Goal: Information Seeking & Learning: Learn about a topic

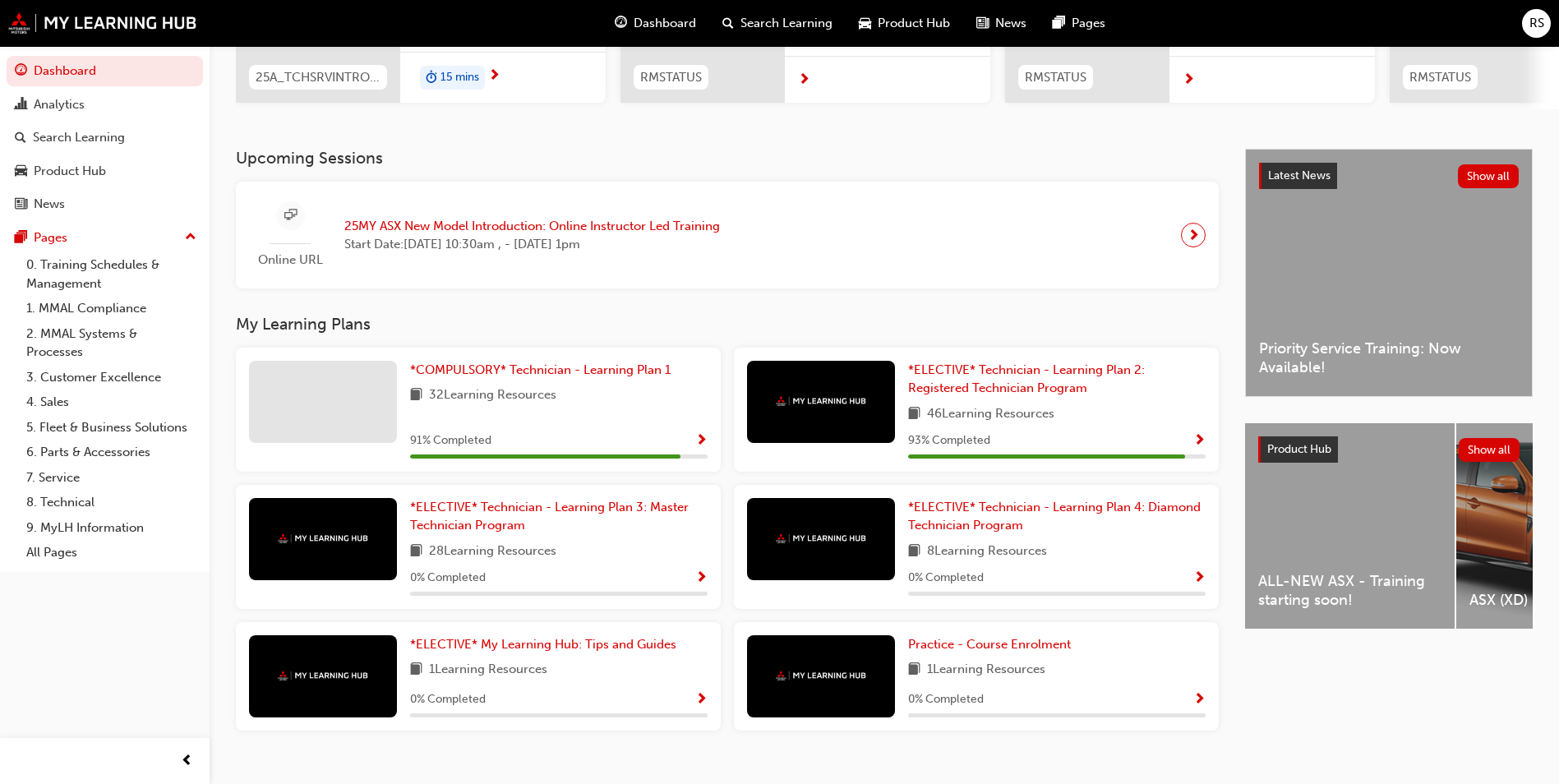
scroll to position [303, 0]
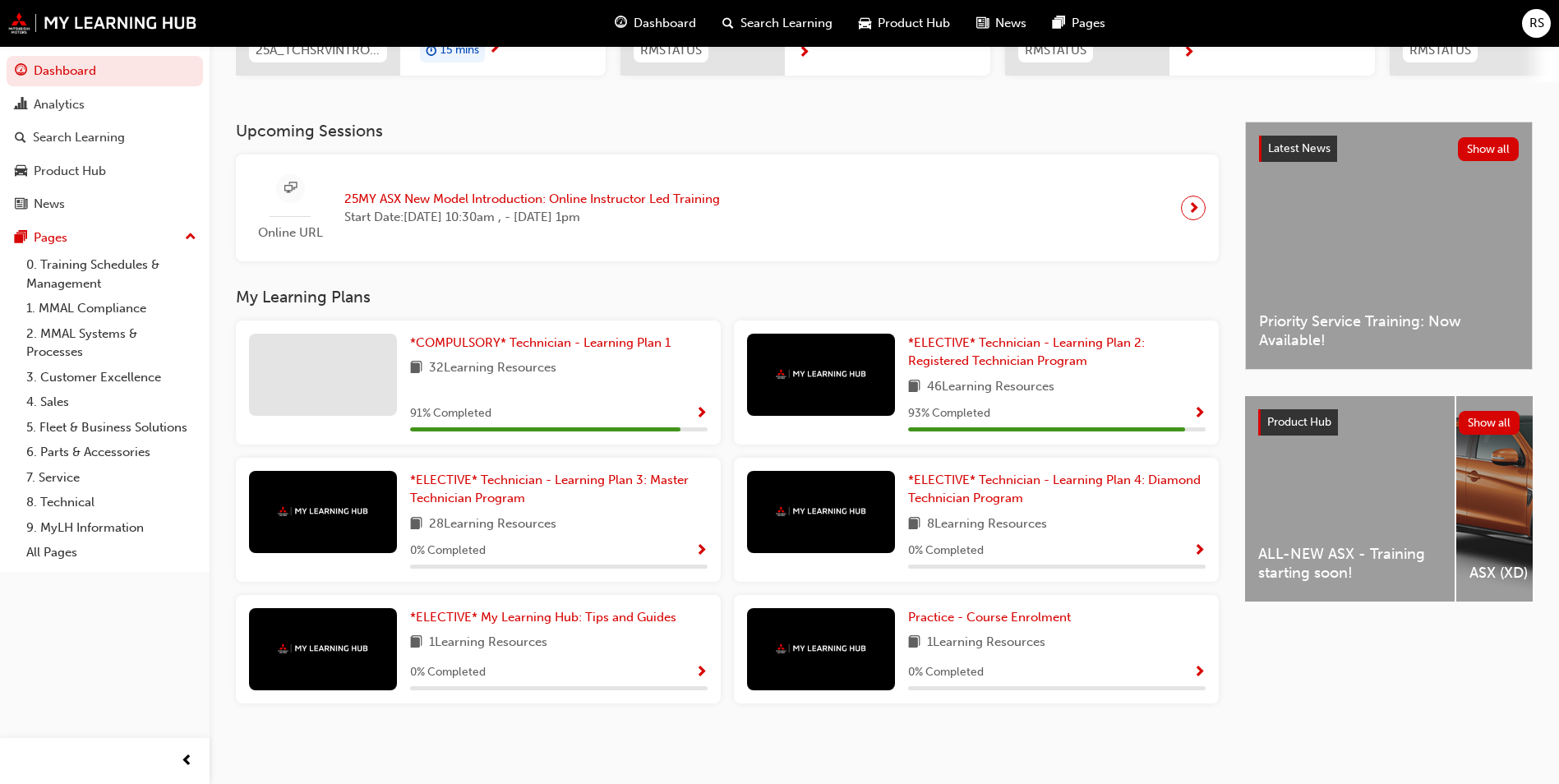
click at [517, 211] on span "Start Date: Tue 21 Oct 2025, 10:30am , - Wed 22 Oct 2025, 1pm" at bounding box center [532, 217] width 375 height 19
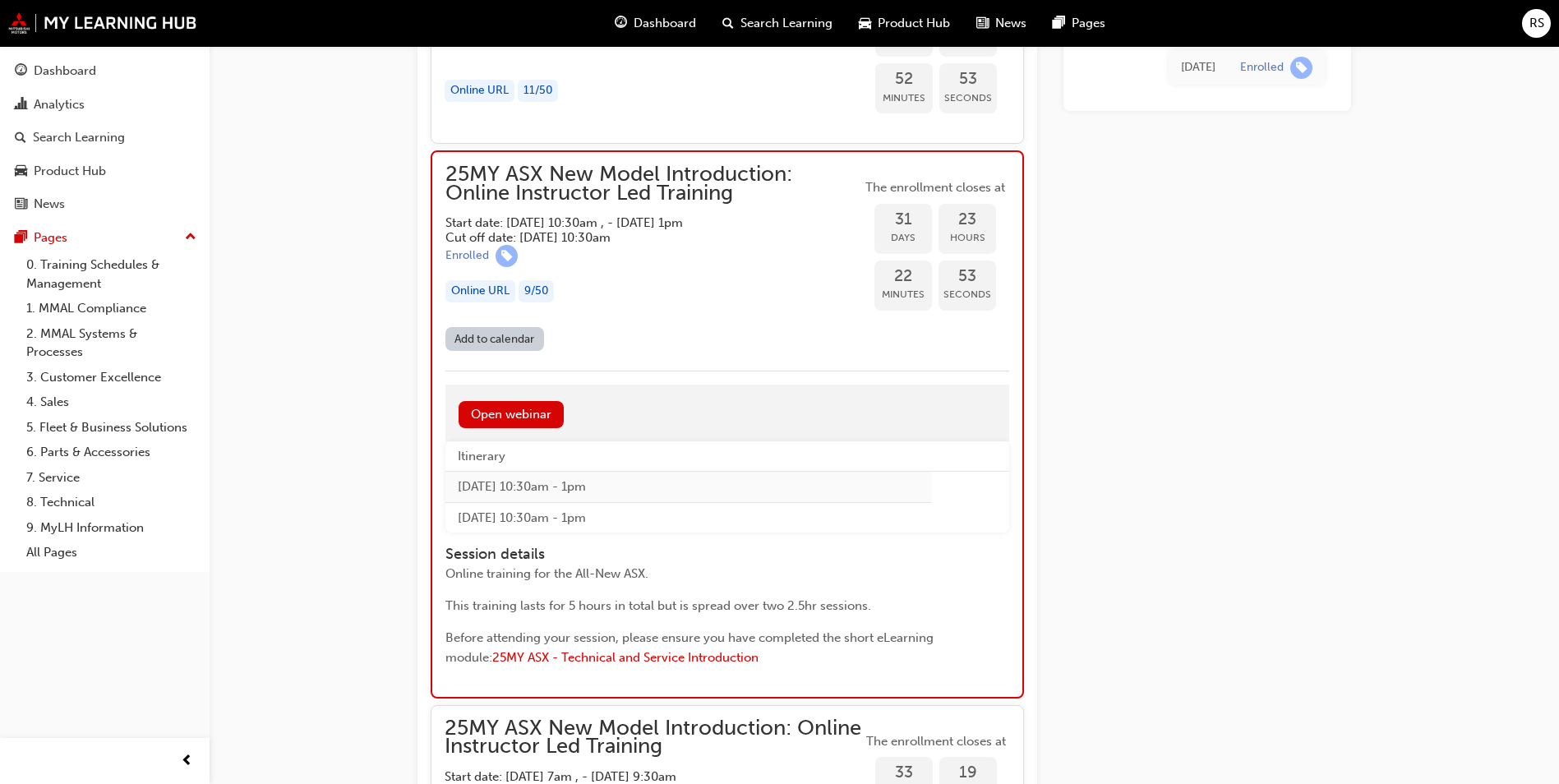
scroll to position [1972, 0]
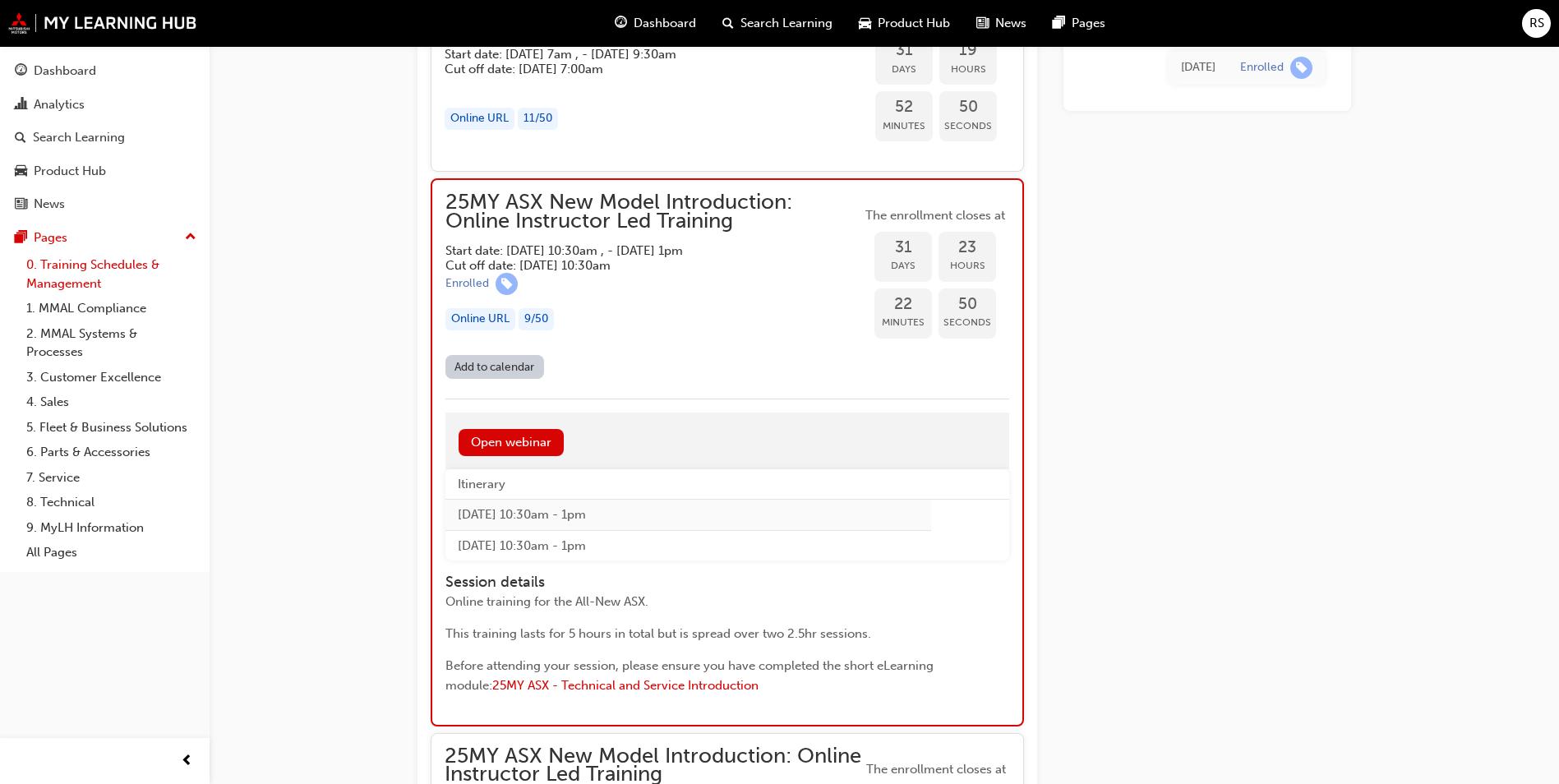
click at [130, 259] on link "0. Training Schedules & Management" at bounding box center [111, 273] width 183 height 44
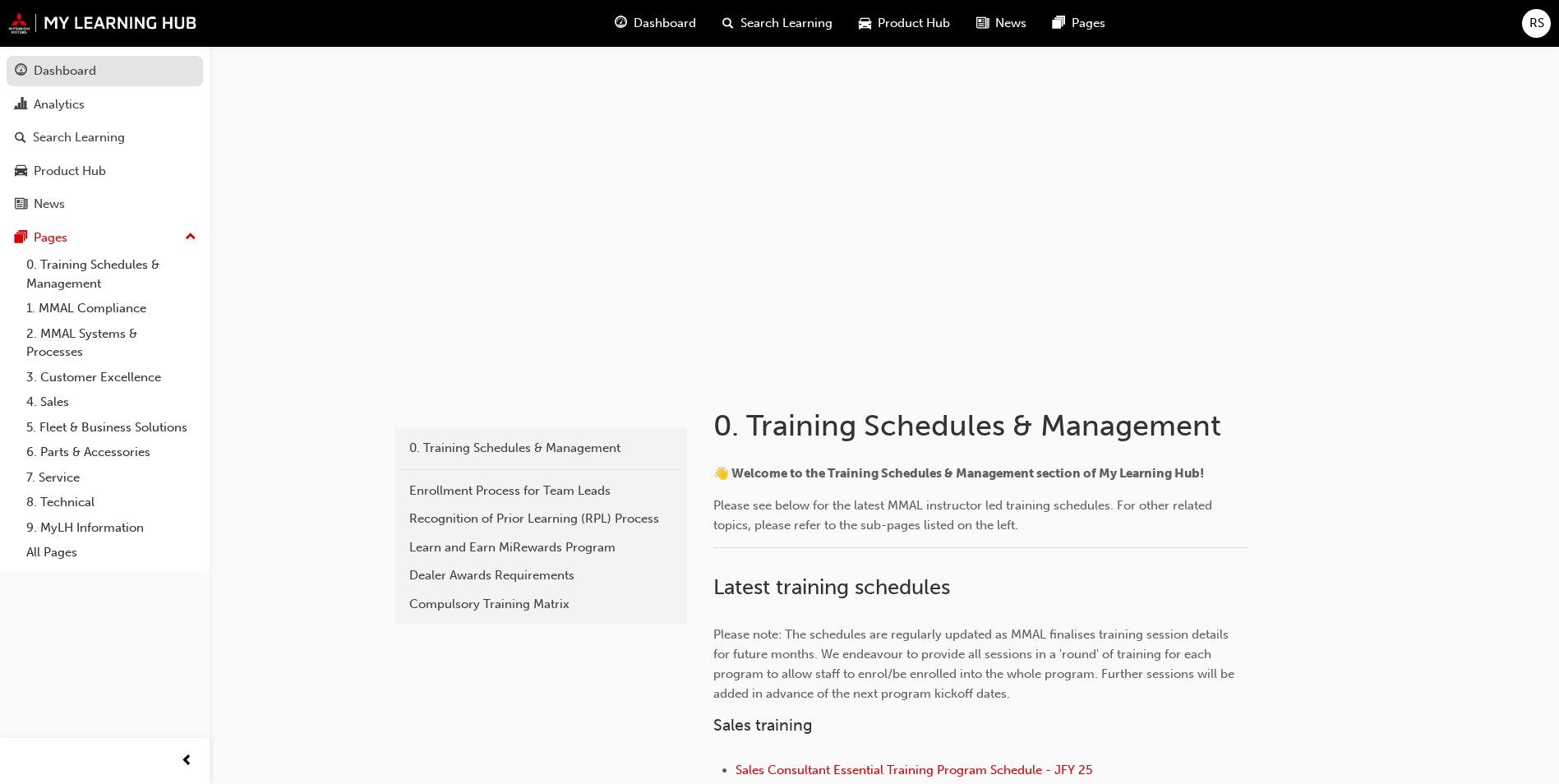
click at [114, 67] on div "Dashboard" at bounding box center [104, 70] width 180 height 21
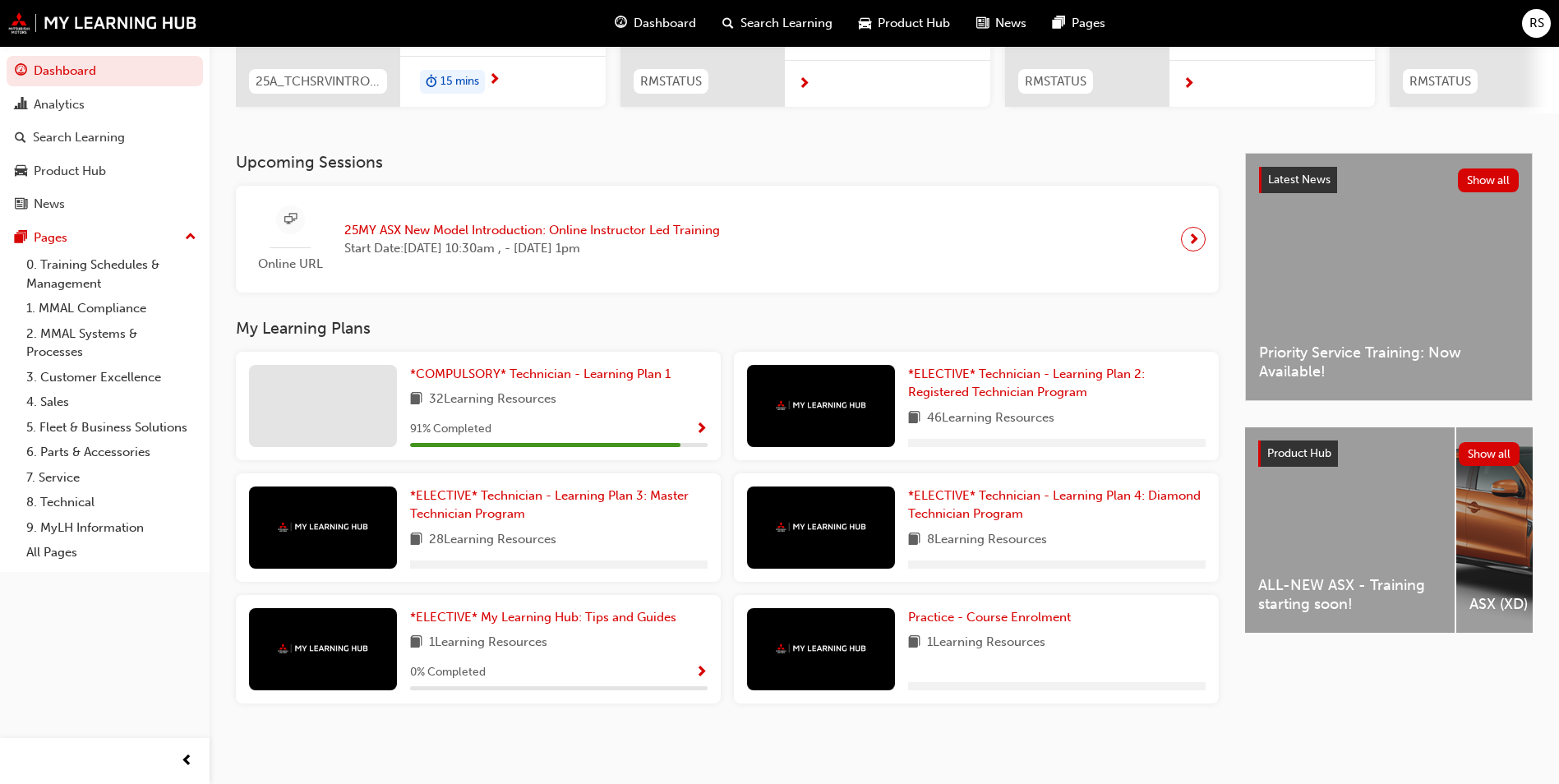
scroll to position [272, 0]
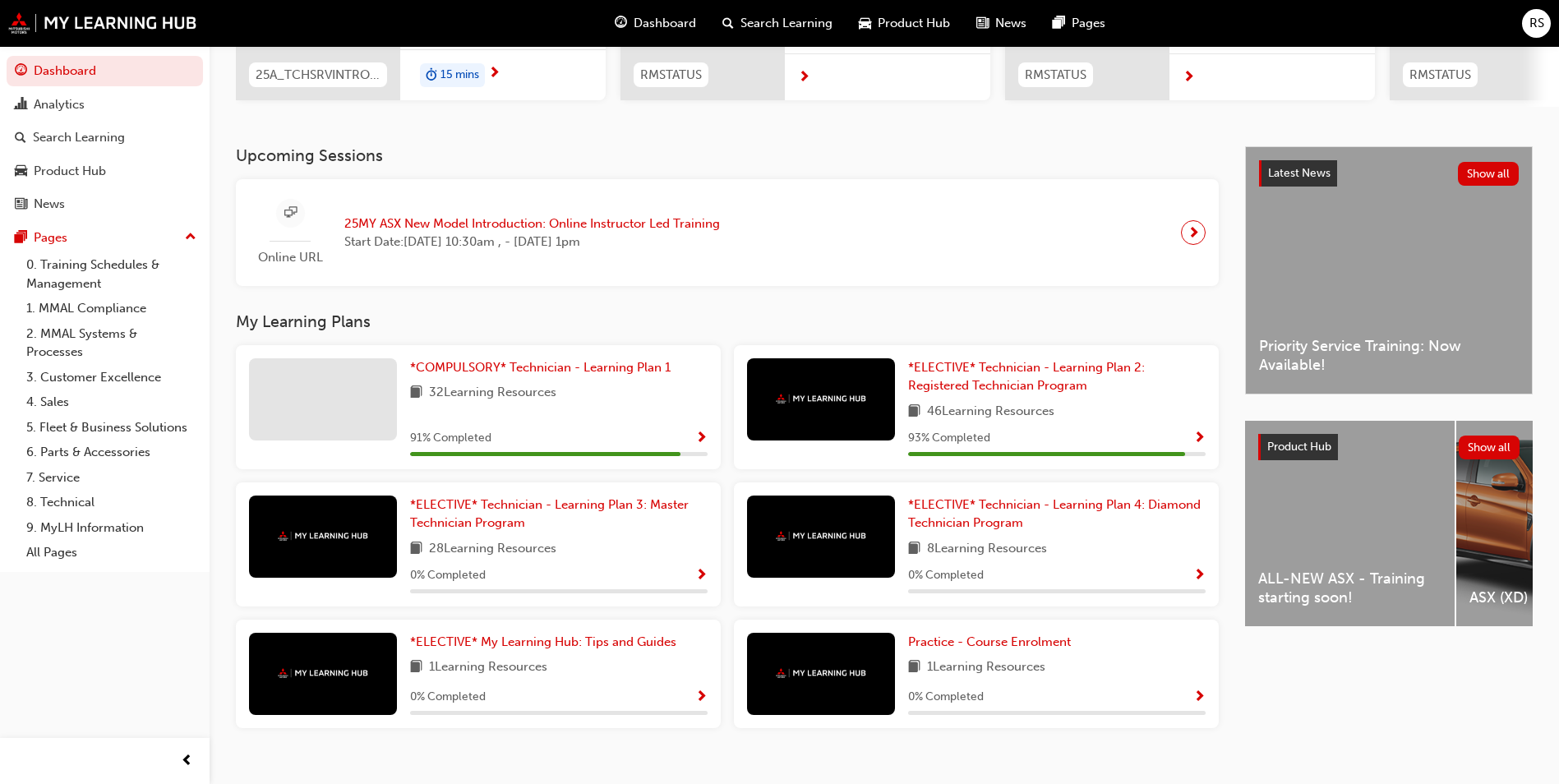
click at [645, 418] on div "*COMPULSORY* Technician - Learning Plan 1 32 Learning Resources 91 % Completed" at bounding box center [559, 407] width 298 height 98
click at [352, 395] on div at bounding box center [322, 399] width 148 height 82
click at [698, 443] on span "Show Progress" at bounding box center [701, 439] width 12 height 15
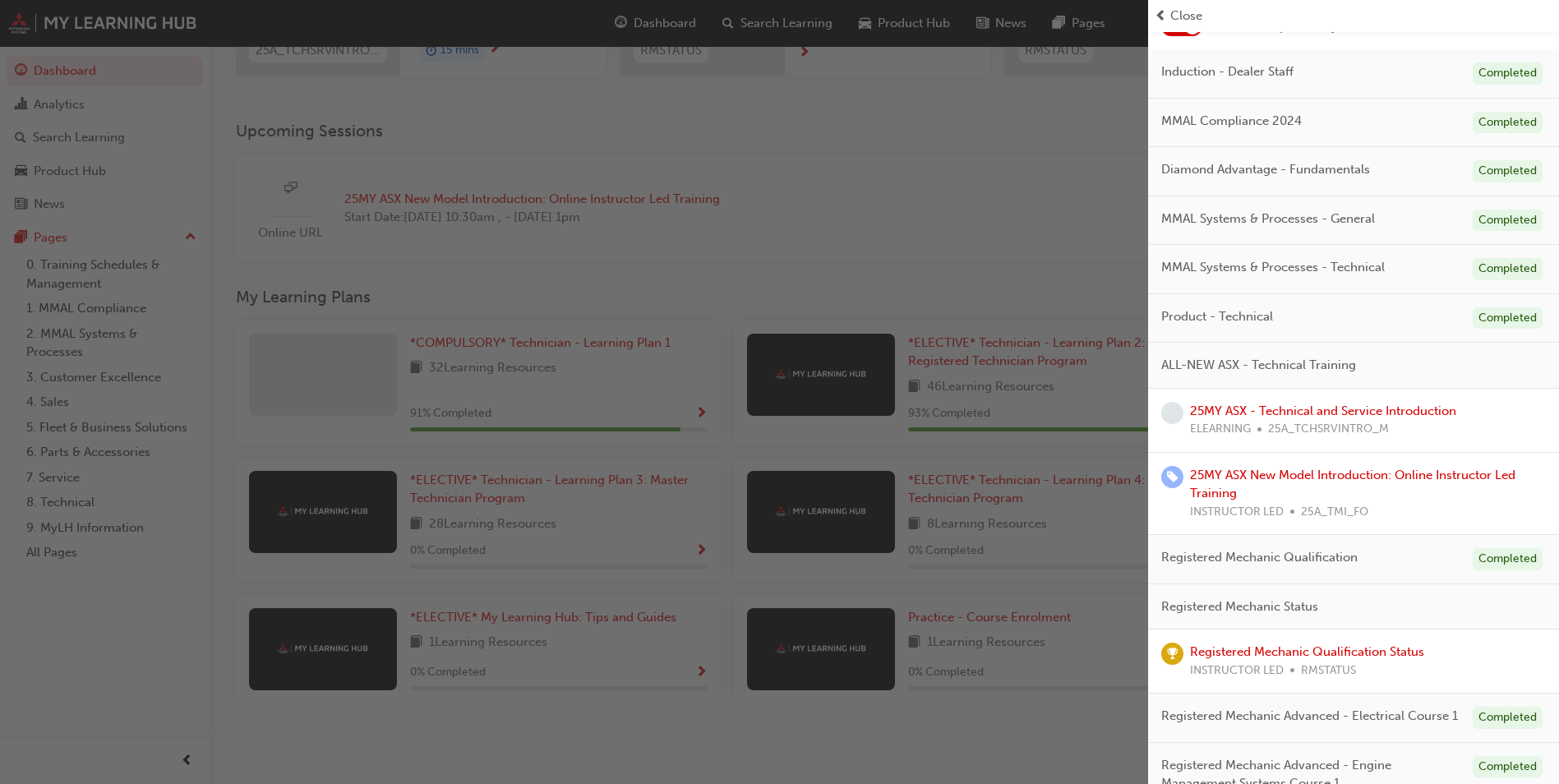
scroll to position [267, 0]
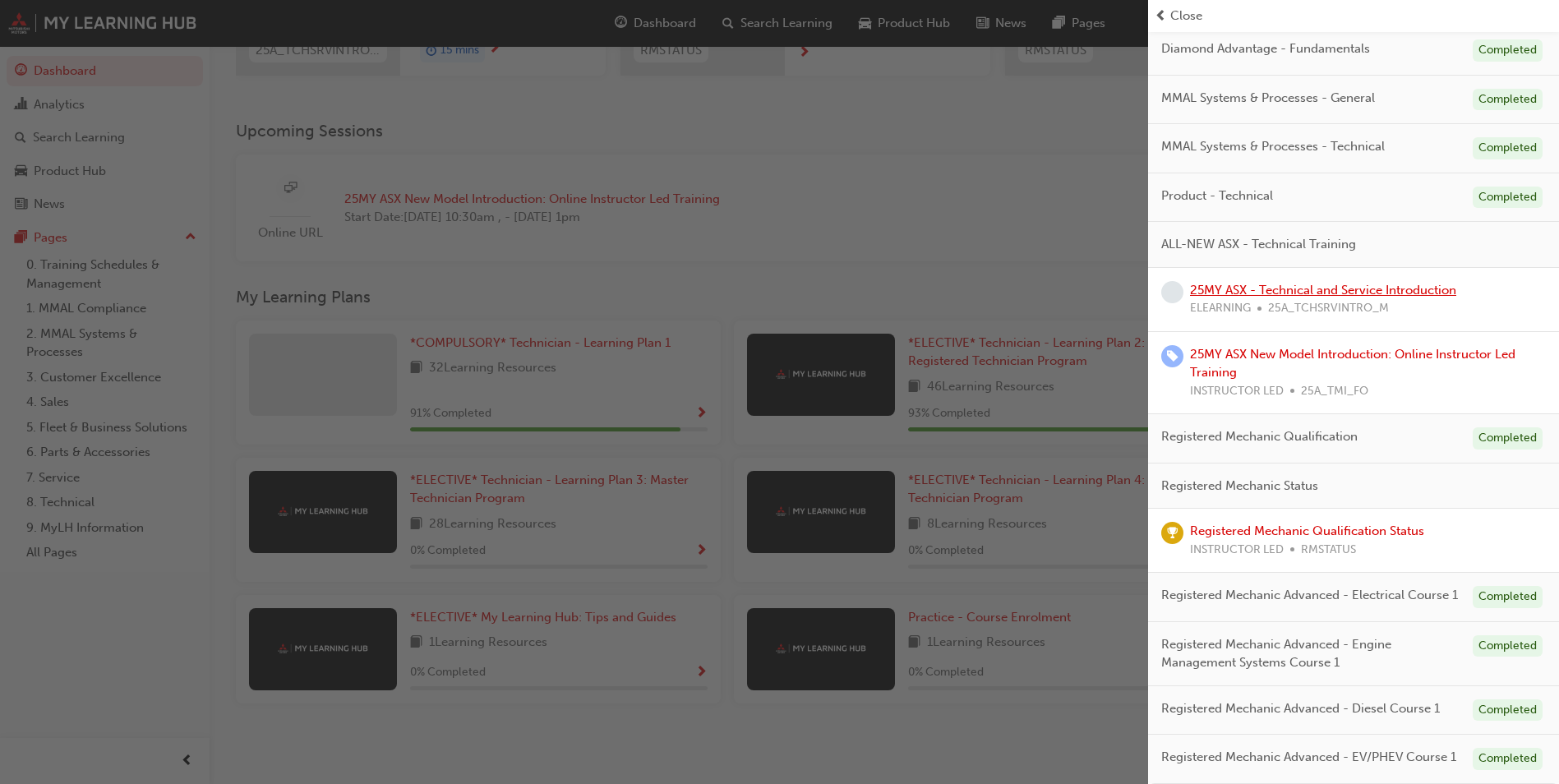
click at [1309, 283] on link "25MY ASX - Technical and Service Introduction" at bounding box center [1323, 290] width 266 height 15
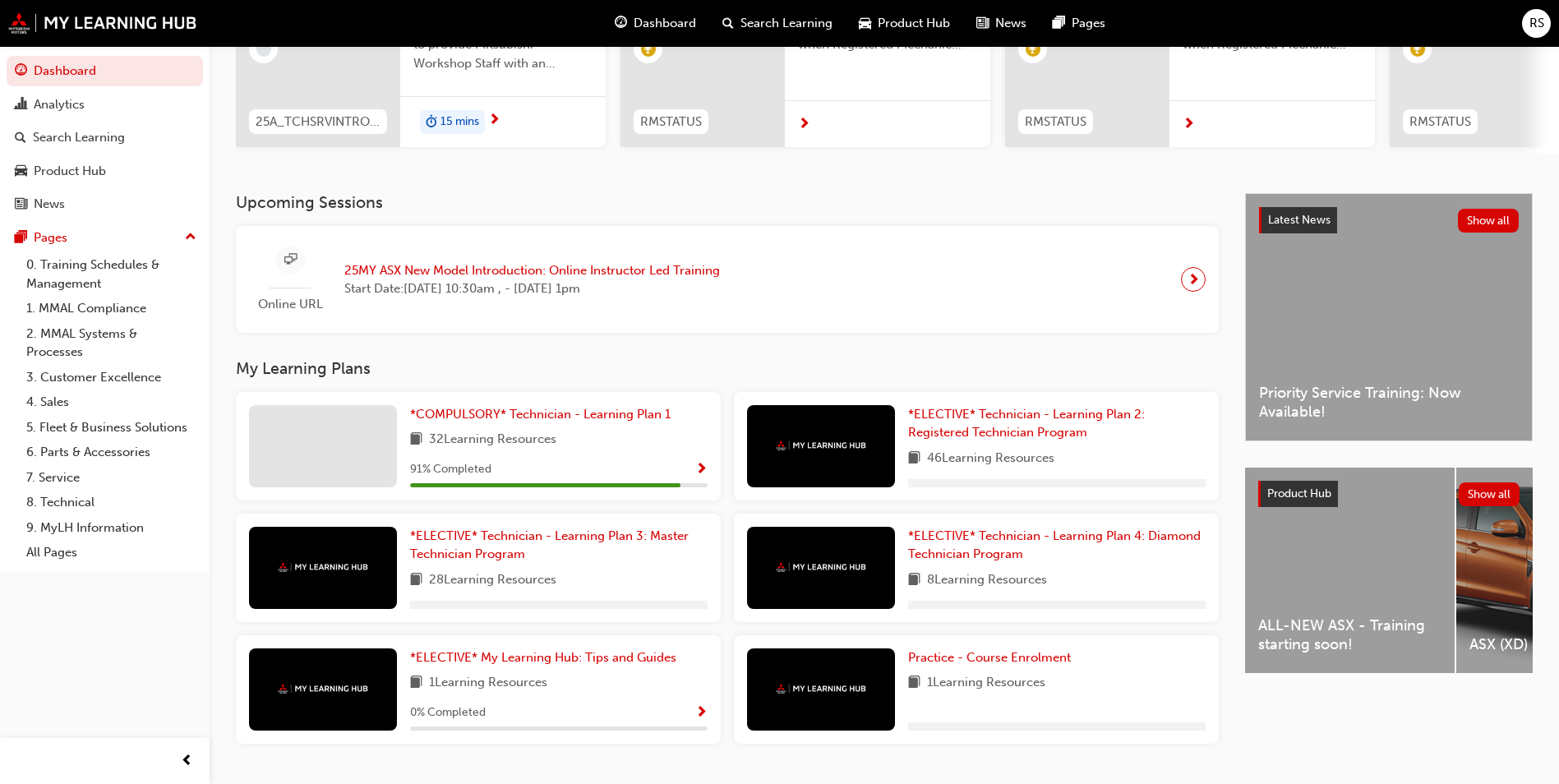
scroll to position [247, 0]
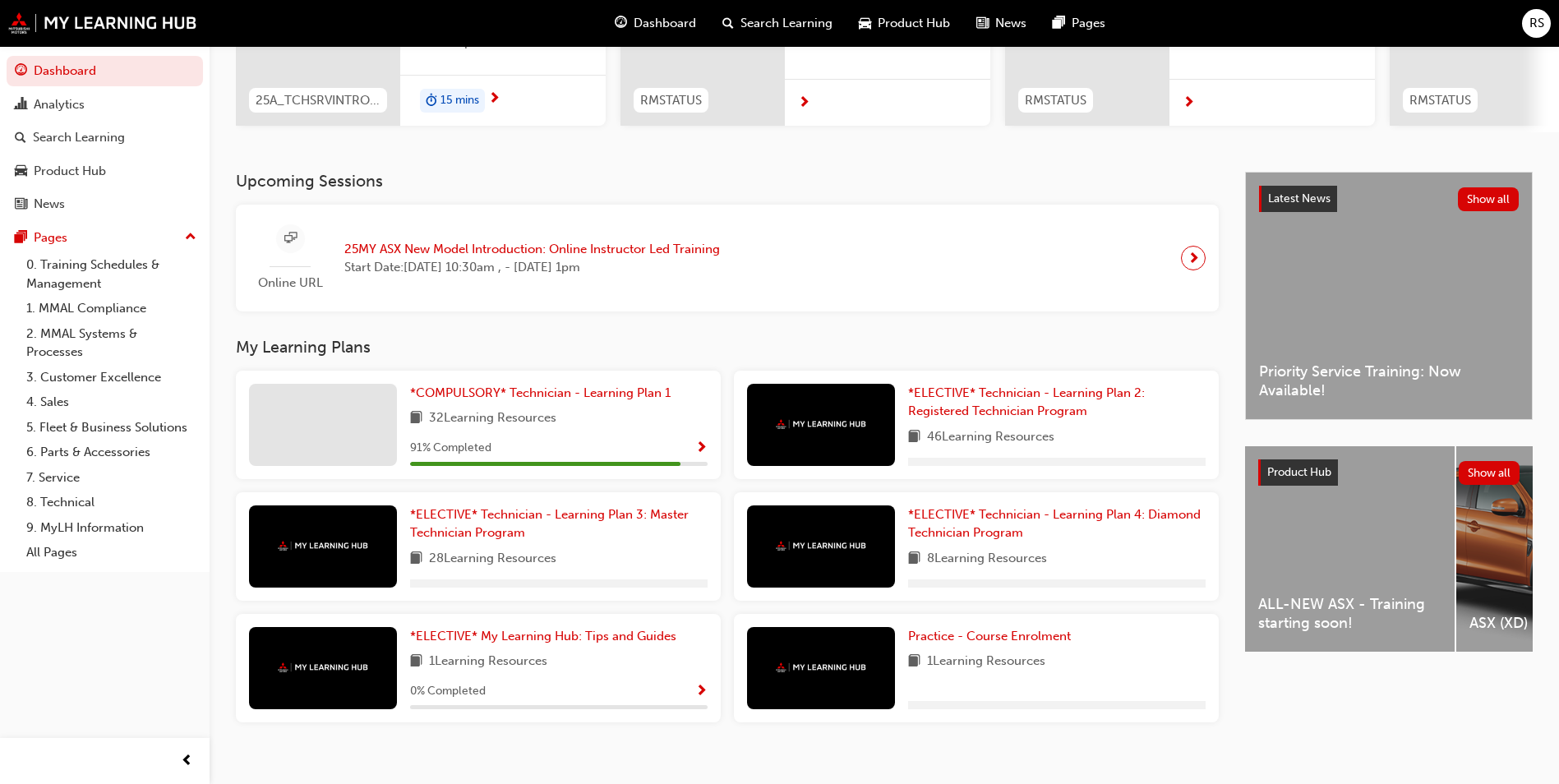
click at [1333, 316] on div "Latest News Show all Priority Service Training: Now Available!" at bounding box center [1388, 296] width 286 height 247
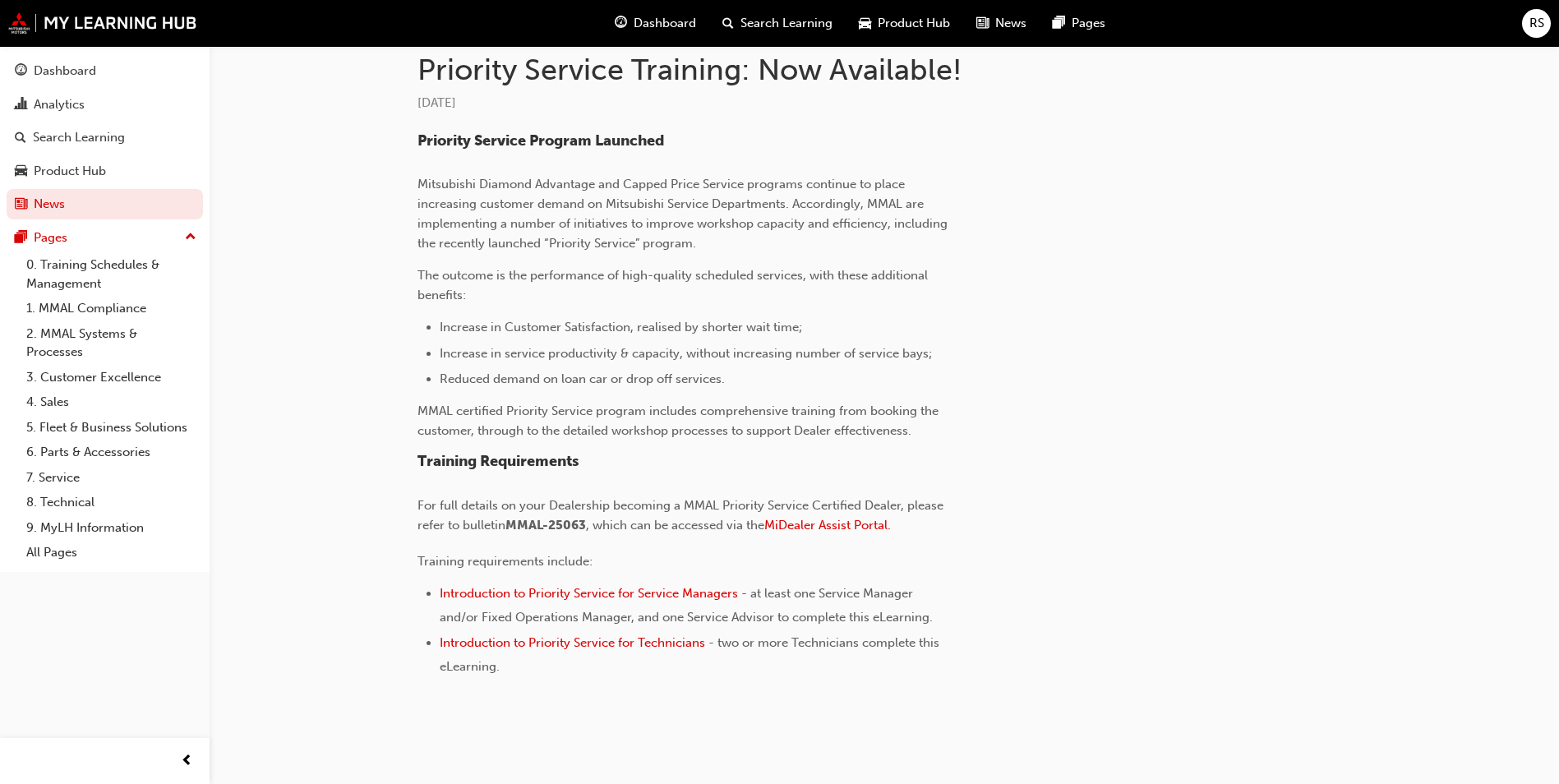
scroll to position [400, 0]
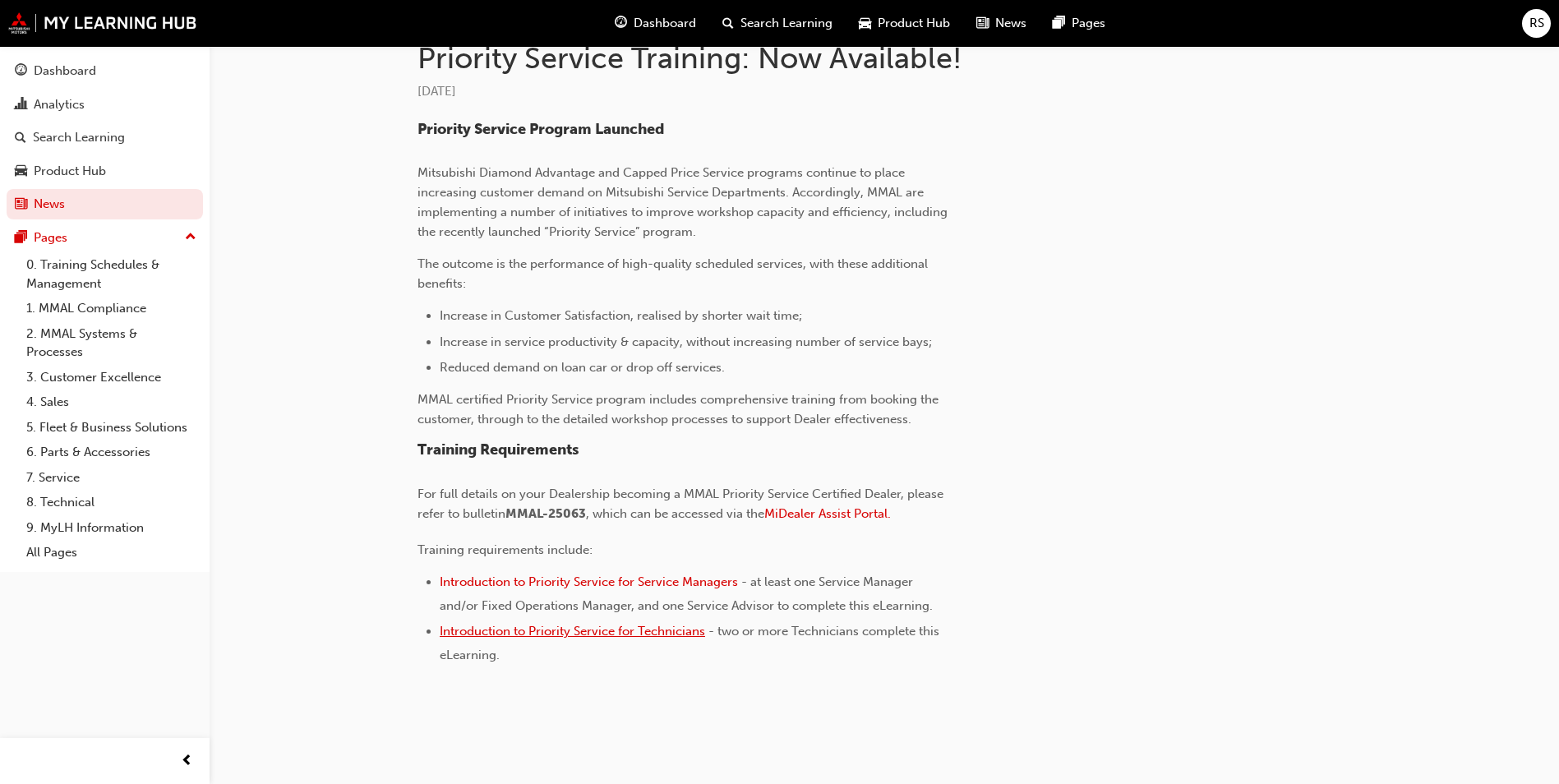
click at [565, 631] on span "Introduction to Priority Service for Technicians" at bounding box center [573, 632] width 265 height 15
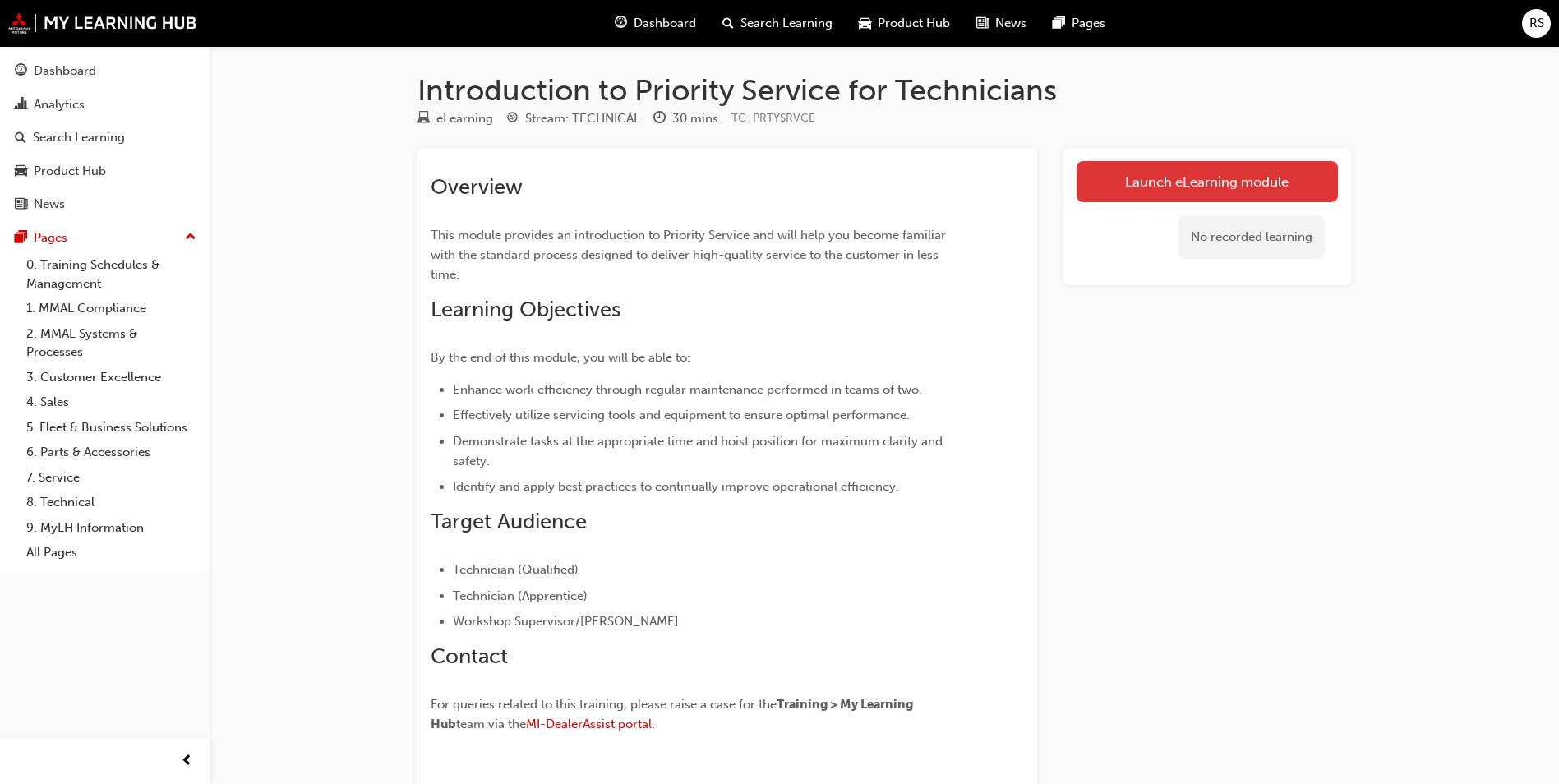
click at [1134, 181] on link "Launch eLearning module" at bounding box center [1207, 181] width 261 height 41
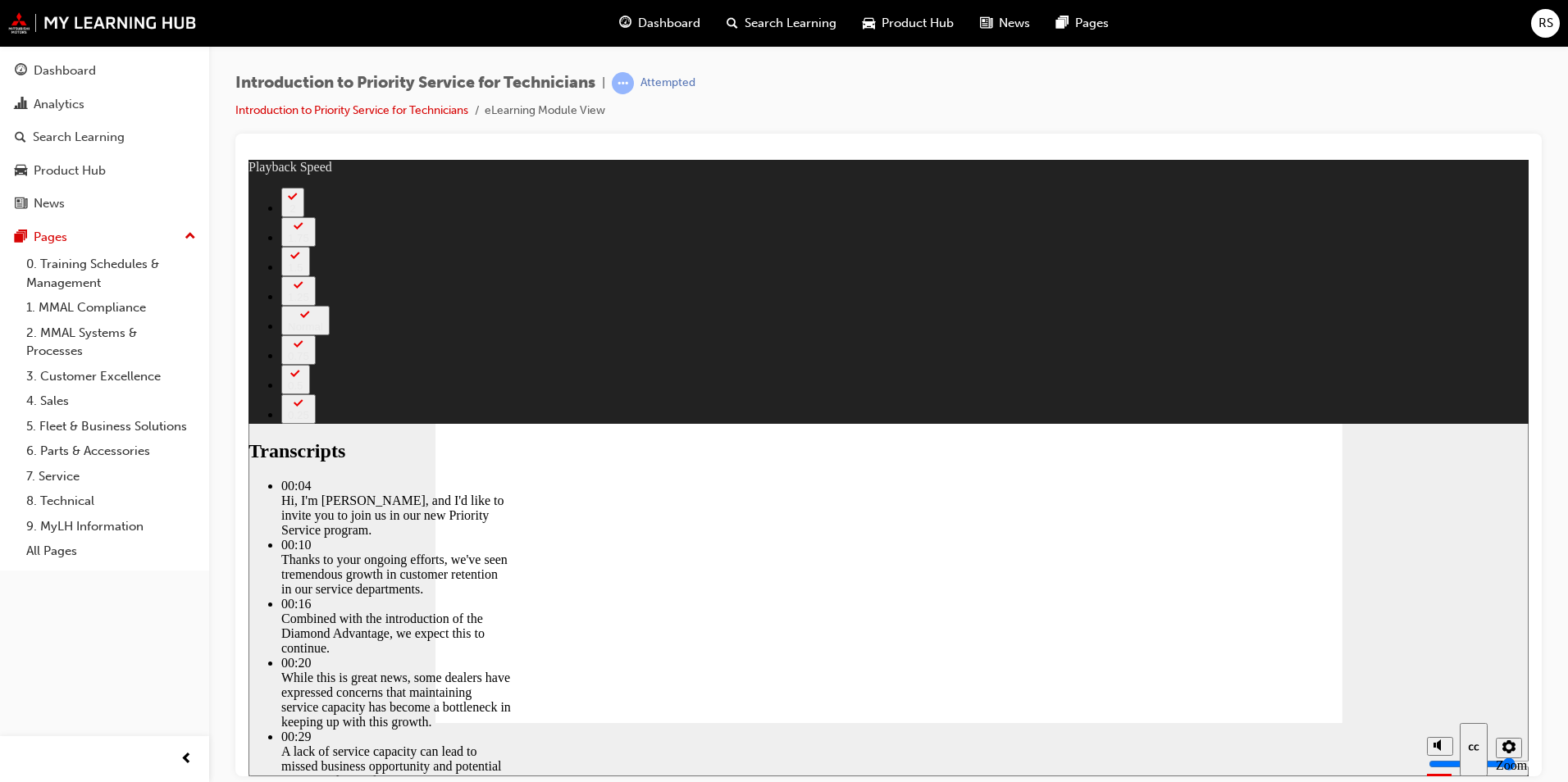
type input "7"
drag, startPoint x: 541, startPoint y: 676, endPoint x: 635, endPoint y: 676, distance: 94.0
drag, startPoint x: 556, startPoint y: 677, endPoint x: 743, endPoint y: 677, distance: 187.0
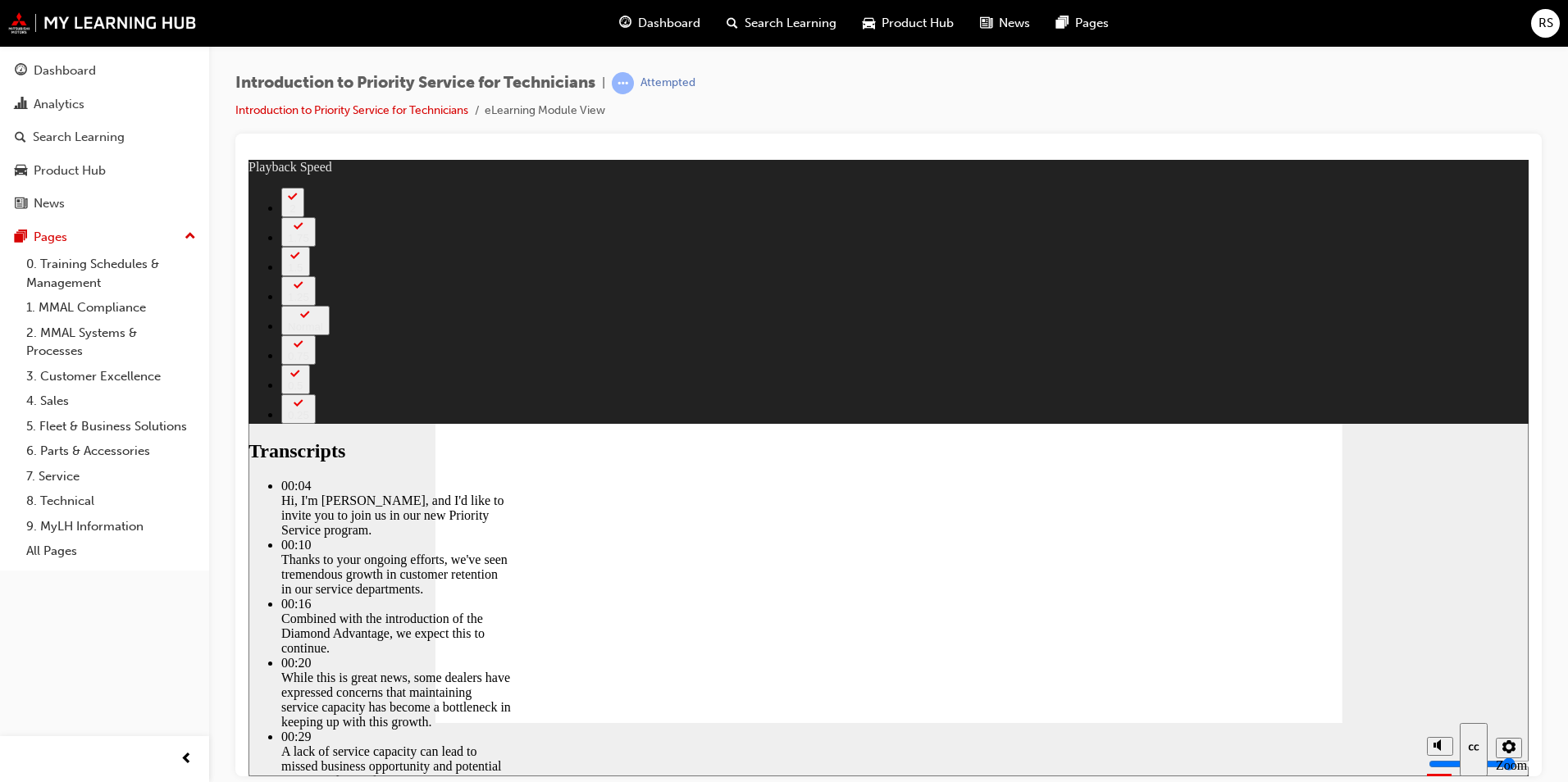
drag, startPoint x: 553, startPoint y: 677, endPoint x: 705, endPoint y: 677, distance: 152.0
drag, startPoint x: 599, startPoint y: 678, endPoint x: 640, endPoint y: 677, distance: 41.0
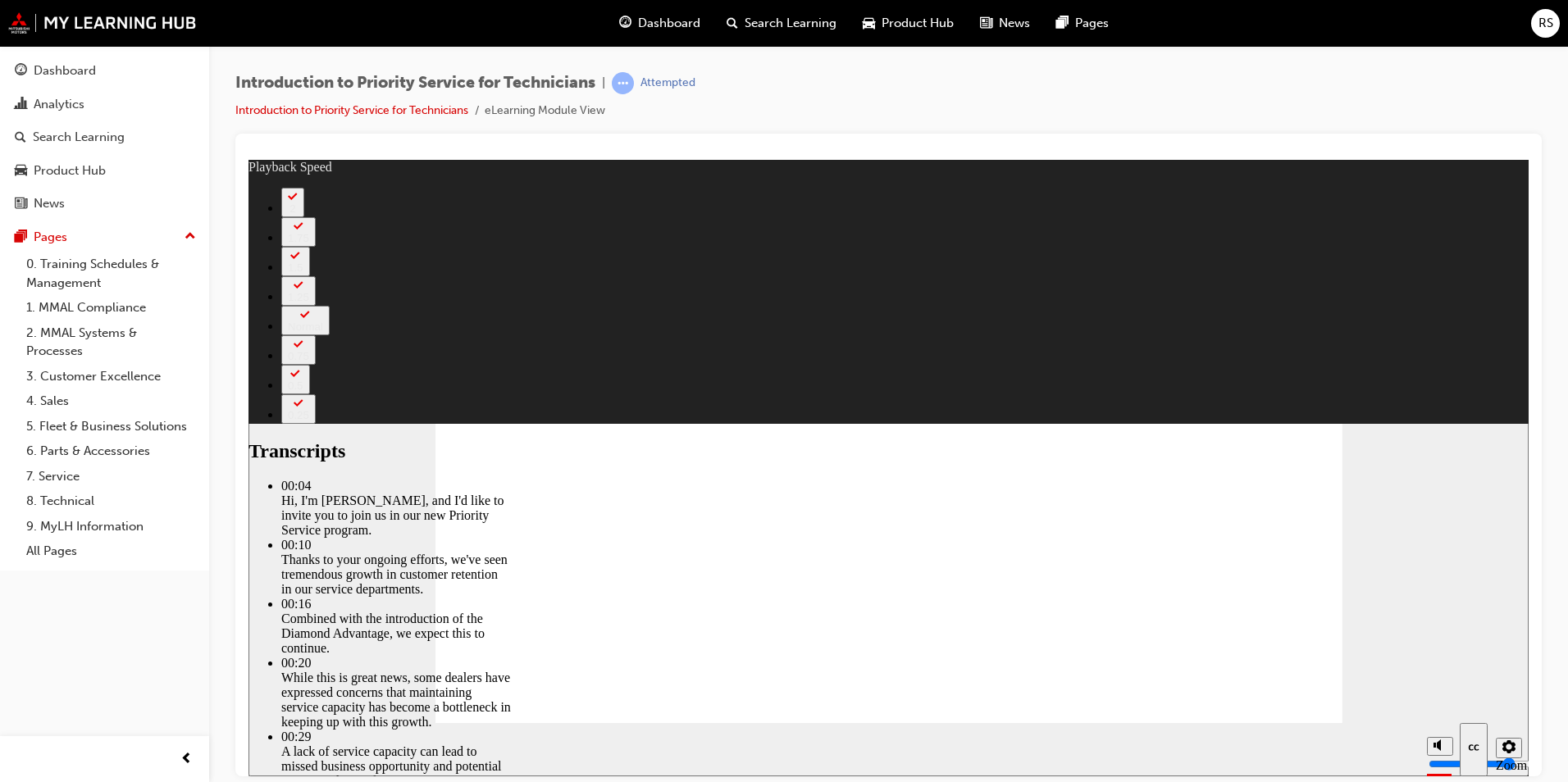
drag, startPoint x: 1035, startPoint y: 678, endPoint x: 1090, endPoint y: 671, distance: 55.4
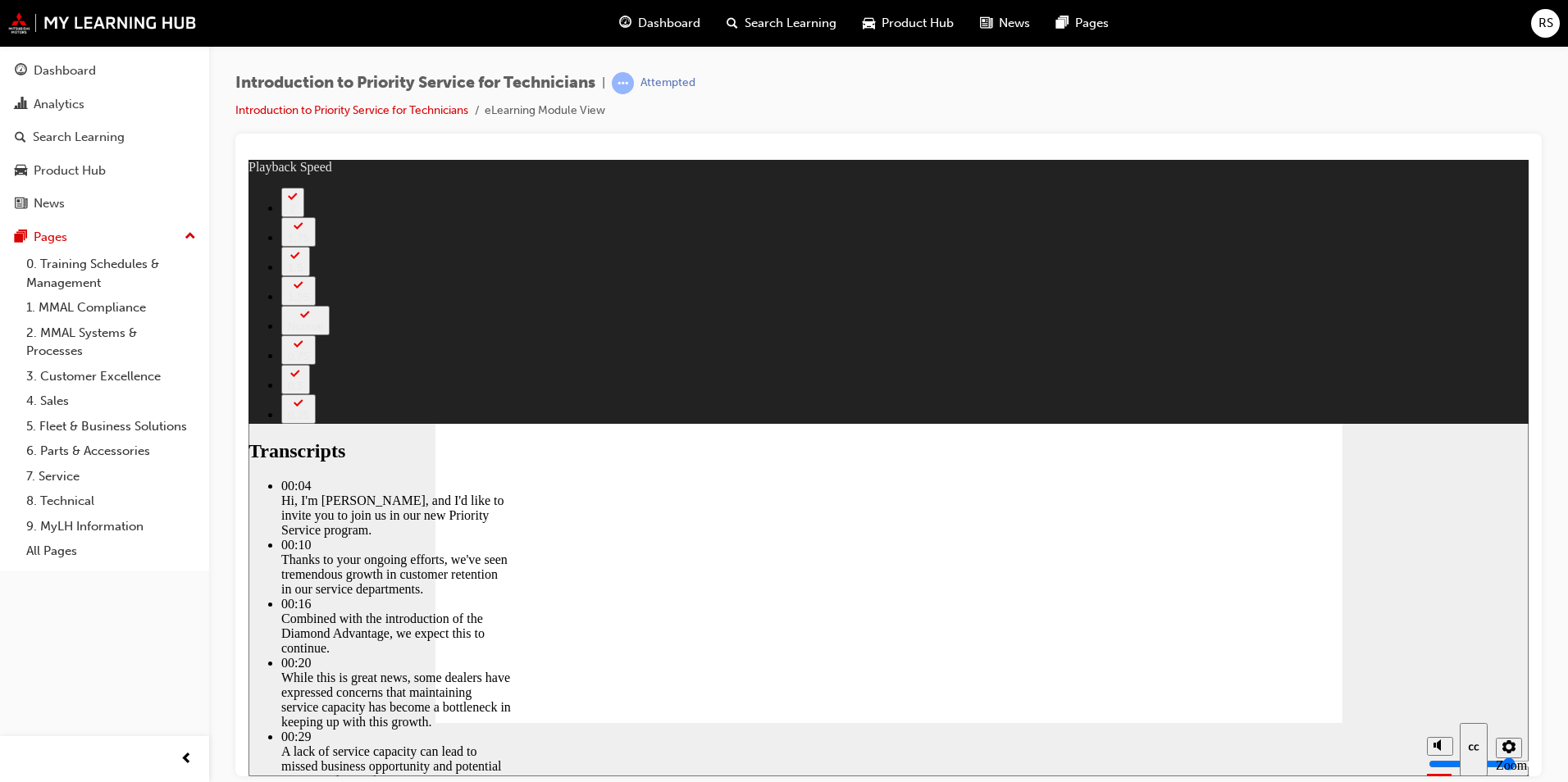
type input "127"
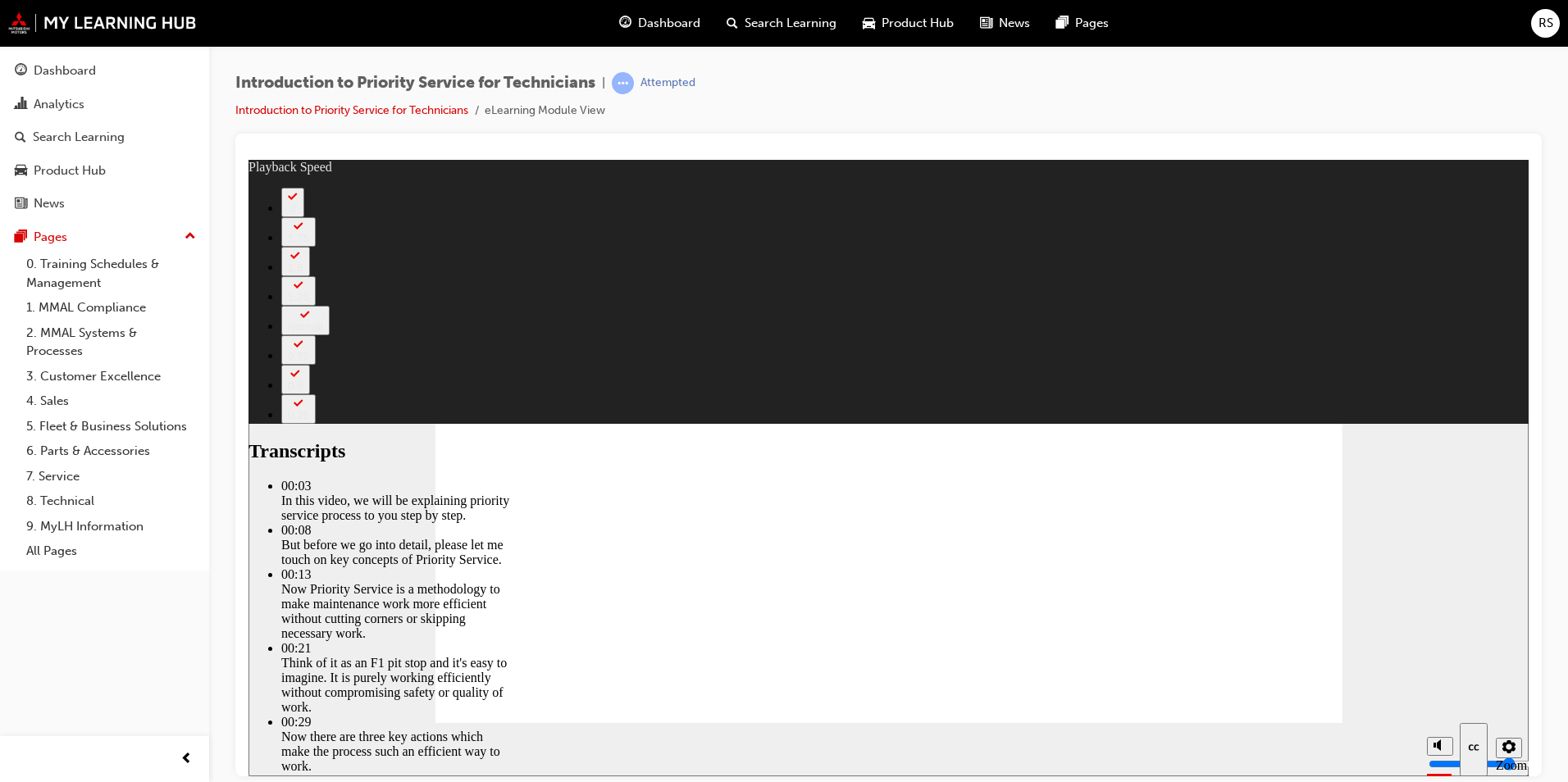
type input "118"
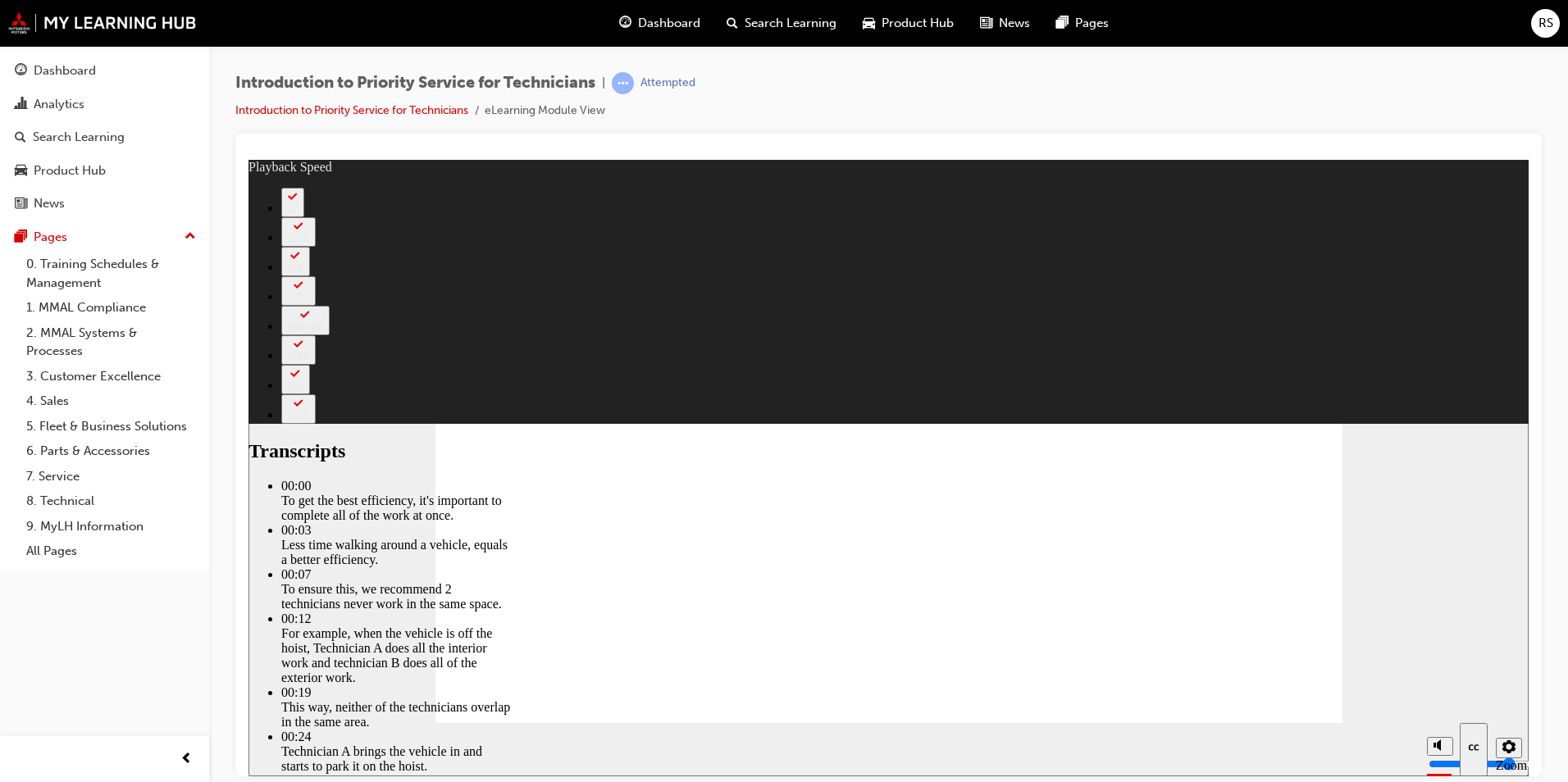
type input "219"
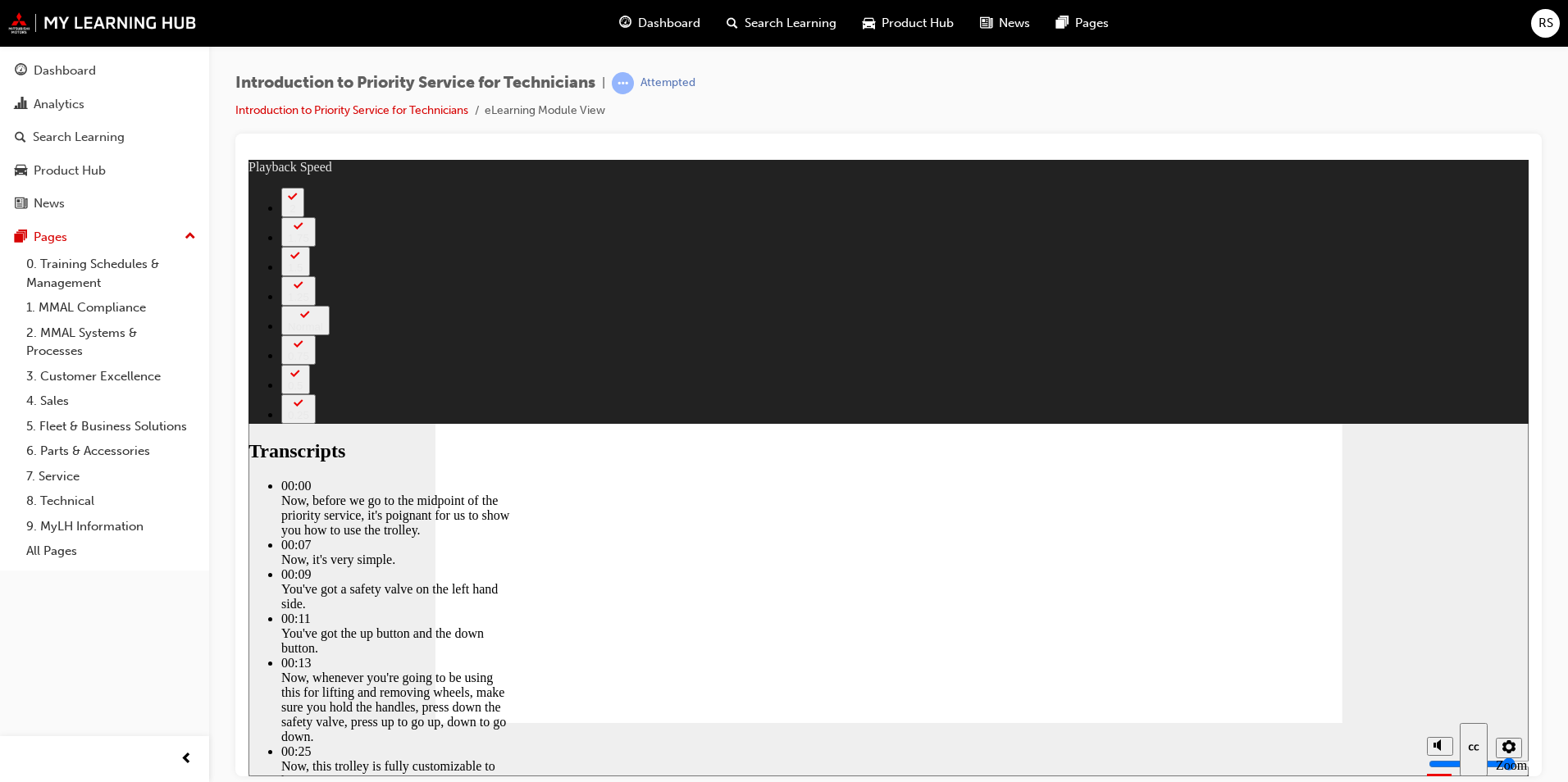
type input "67"
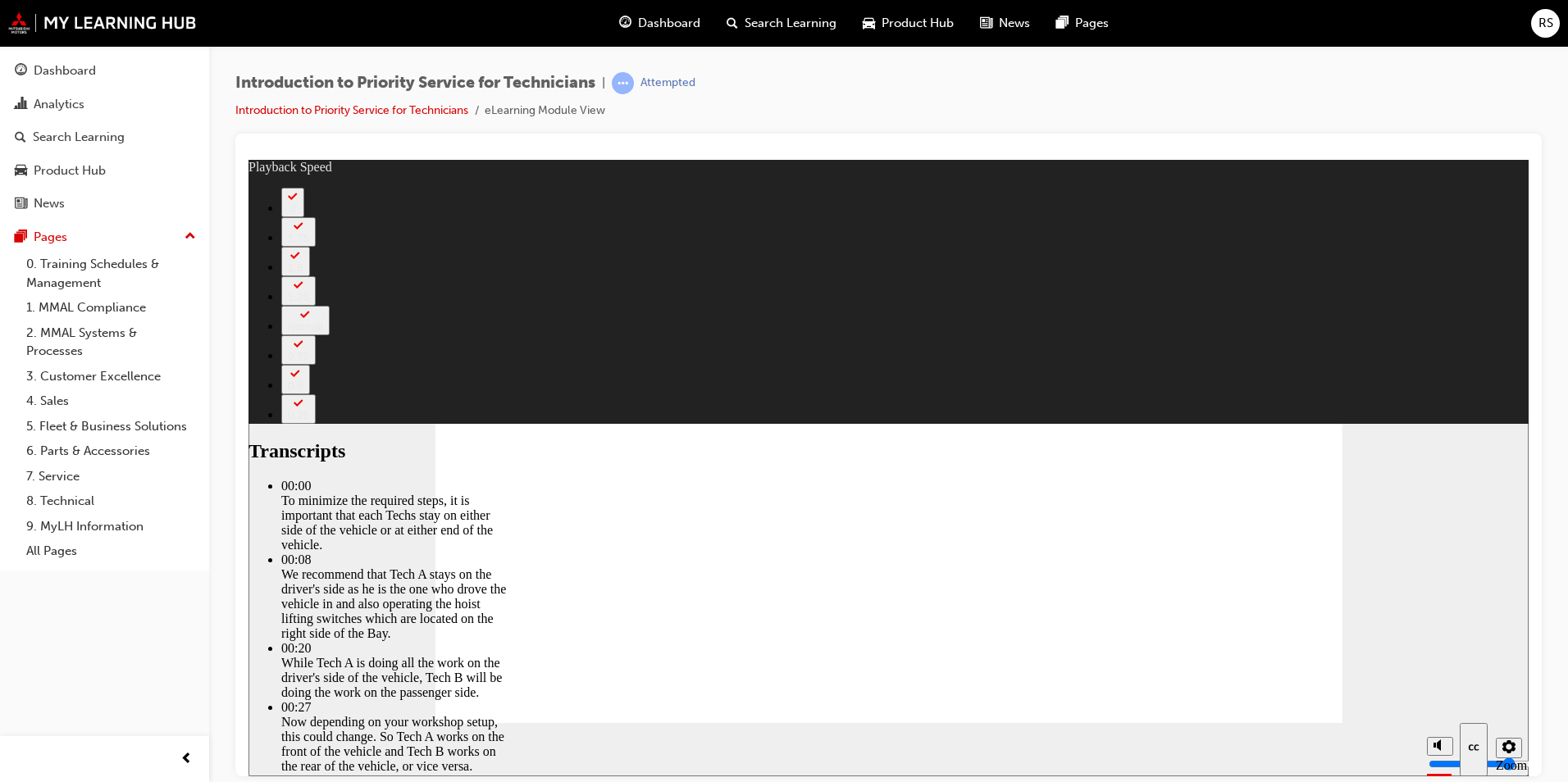
type input "274"
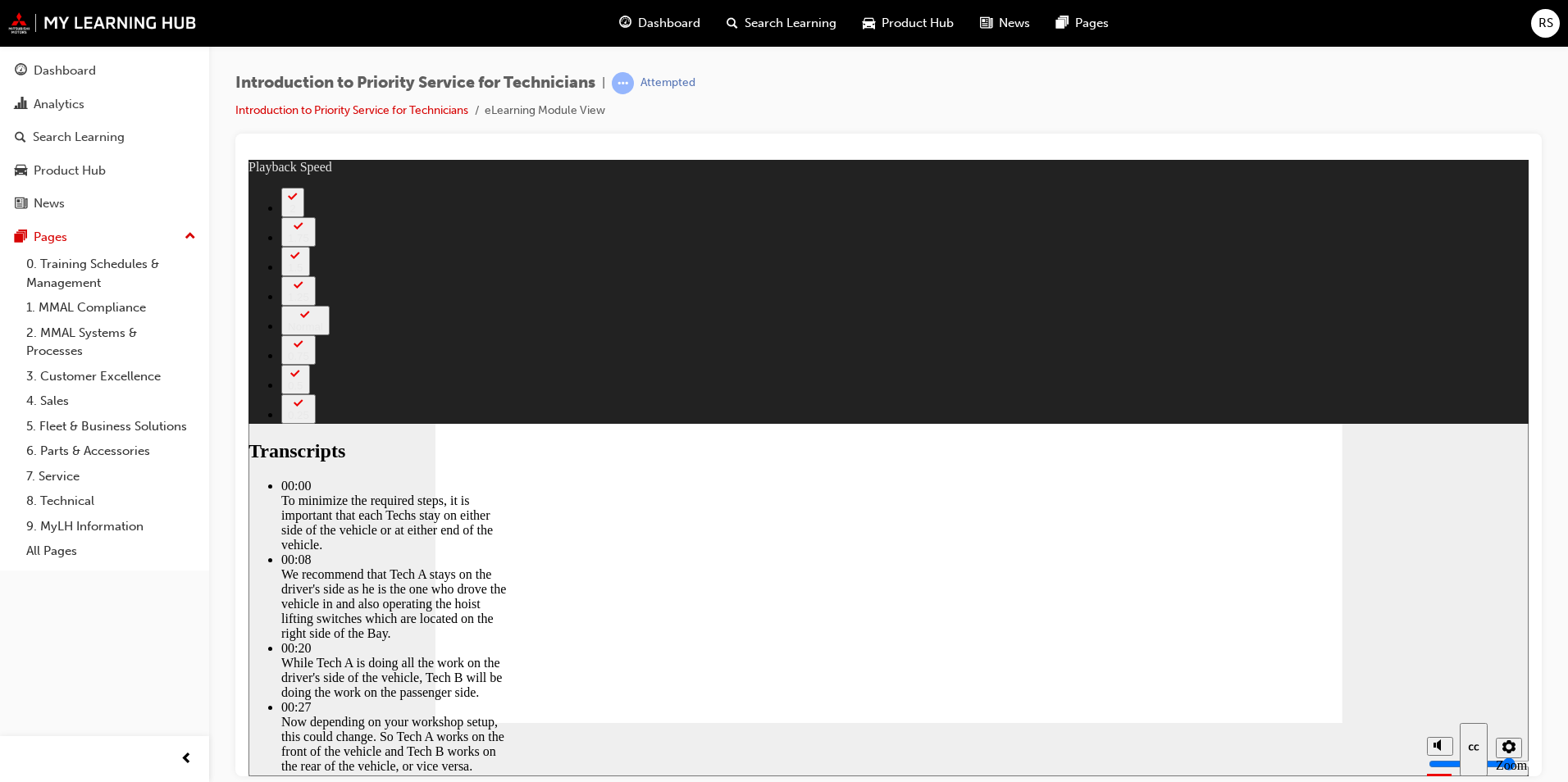
type input "308"
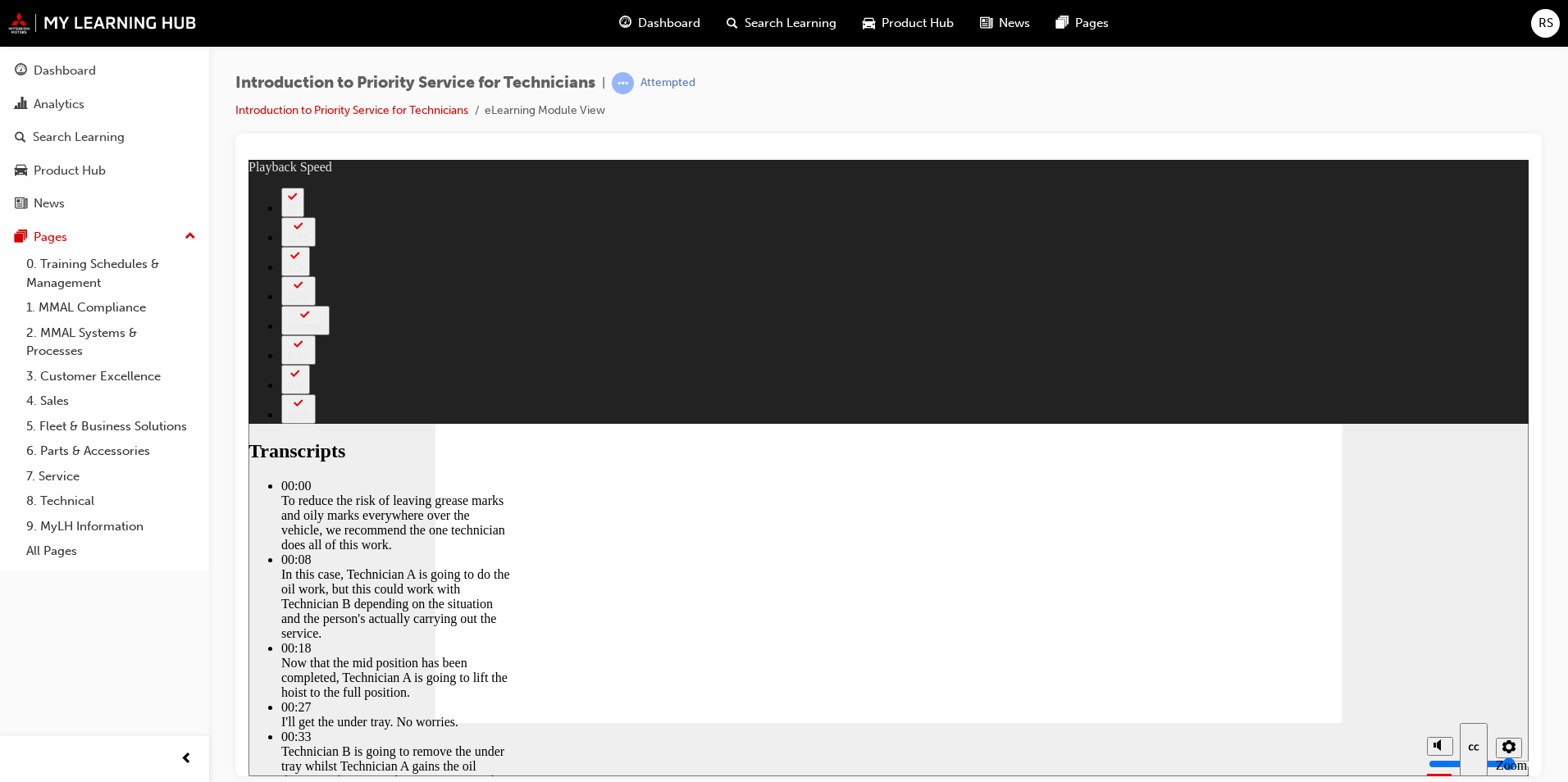
type input "1"
type input "152"
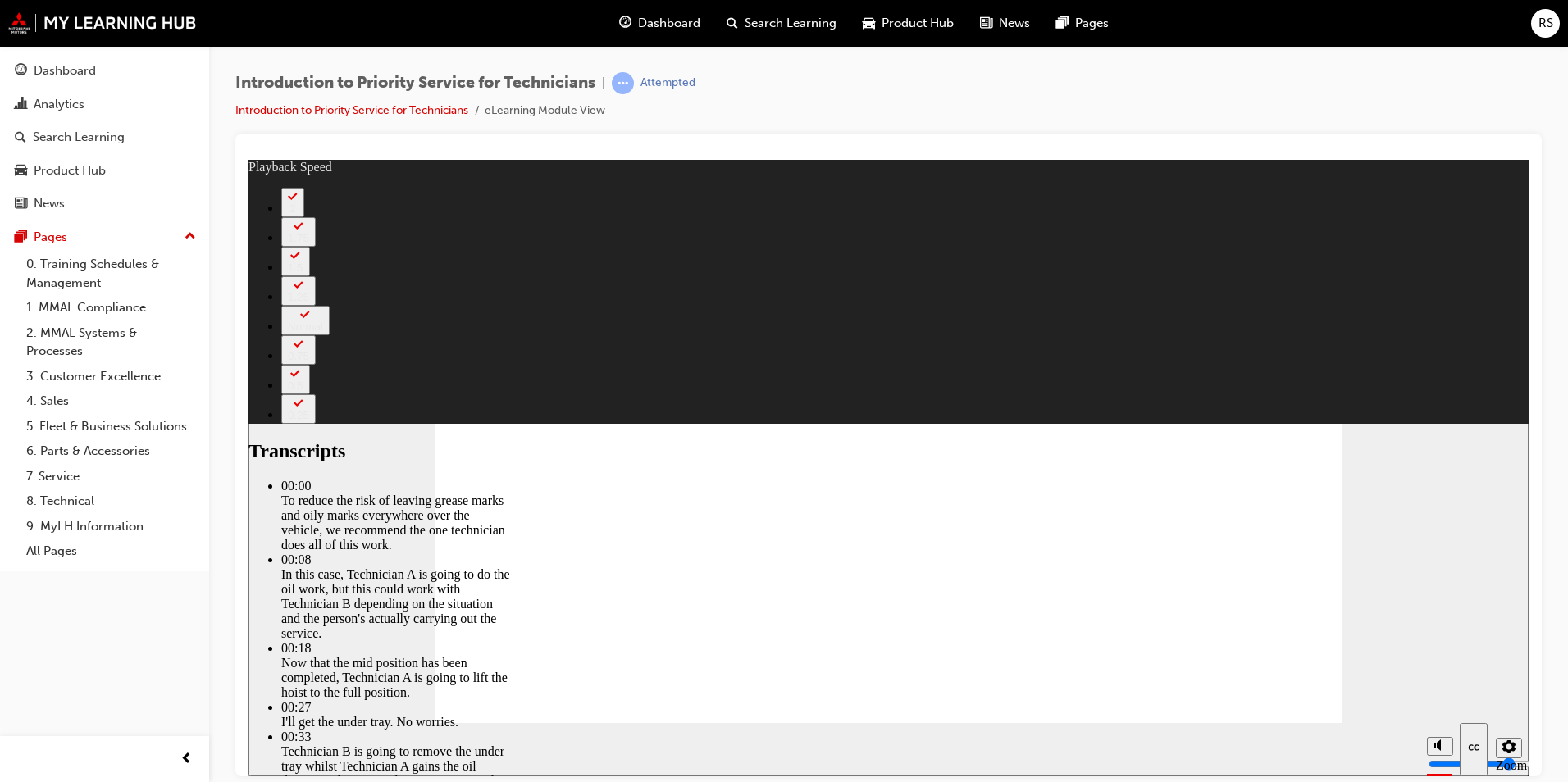
drag, startPoint x: 1192, startPoint y: 675, endPoint x: 1174, endPoint y: 679, distance: 18.4
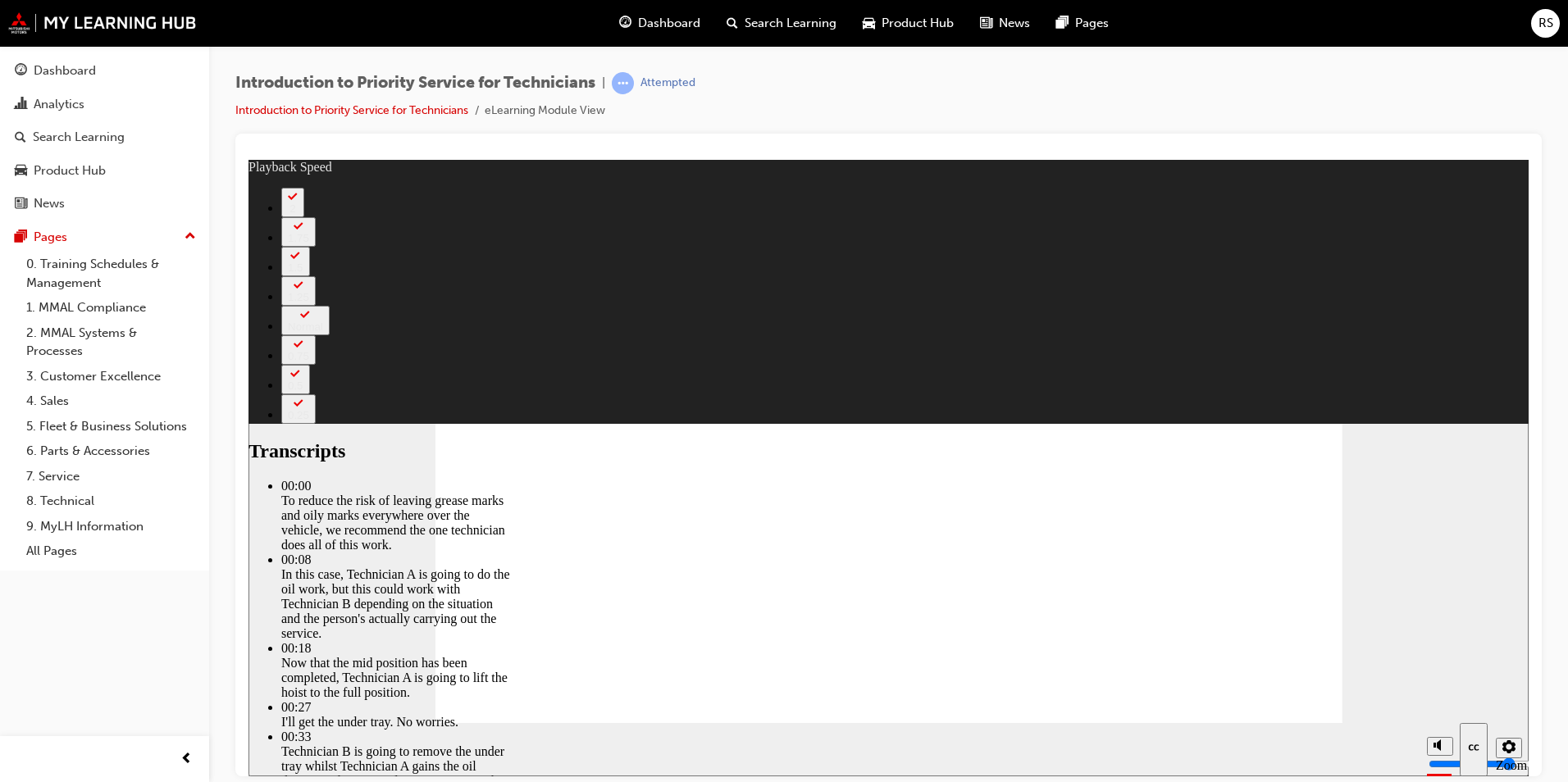
drag, startPoint x: 1212, startPoint y: 675, endPoint x: 1154, endPoint y: 670, distance: 58.2
drag, startPoint x: 1207, startPoint y: 671, endPoint x: 1126, endPoint y: 663, distance: 81.4
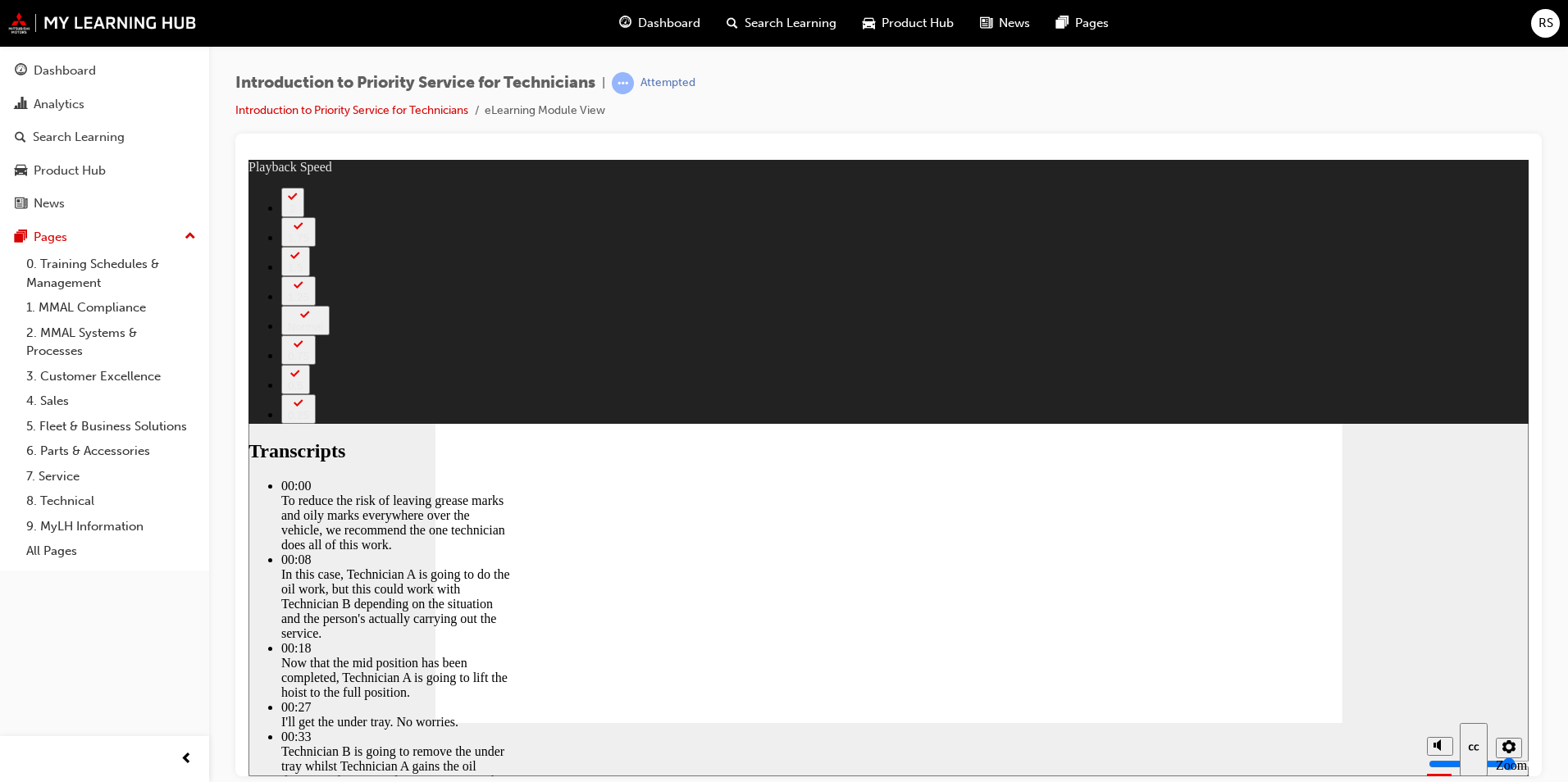
drag, startPoint x: 1152, startPoint y: 653, endPoint x: 1134, endPoint y: 647, distance: 19.0
drag, startPoint x: 1114, startPoint y: 644, endPoint x: 1078, endPoint y: 631, distance: 38.3
drag, startPoint x: 1078, startPoint y: 631, endPoint x: 975, endPoint y: 602, distance: 107.0
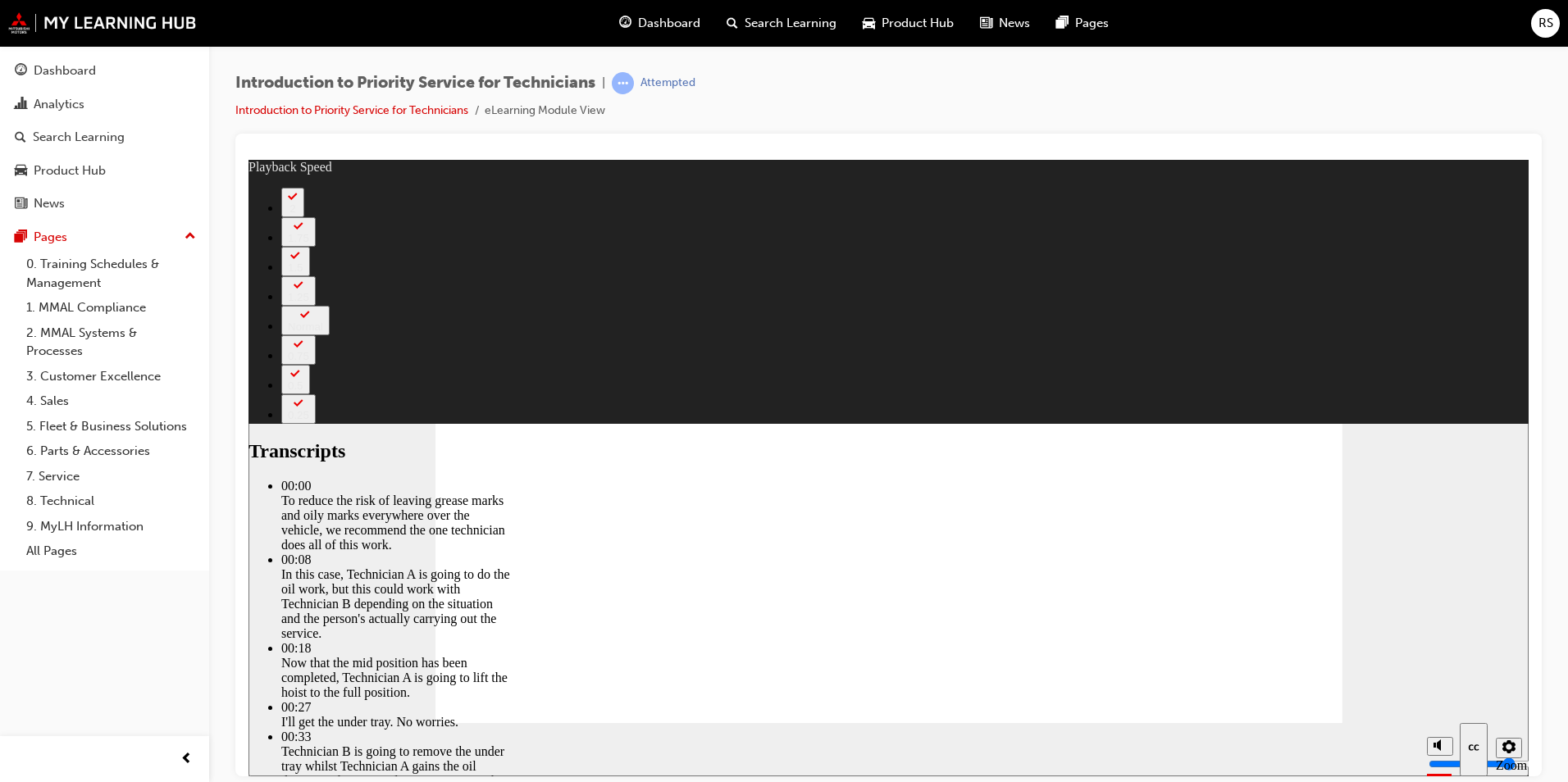
type input "511"
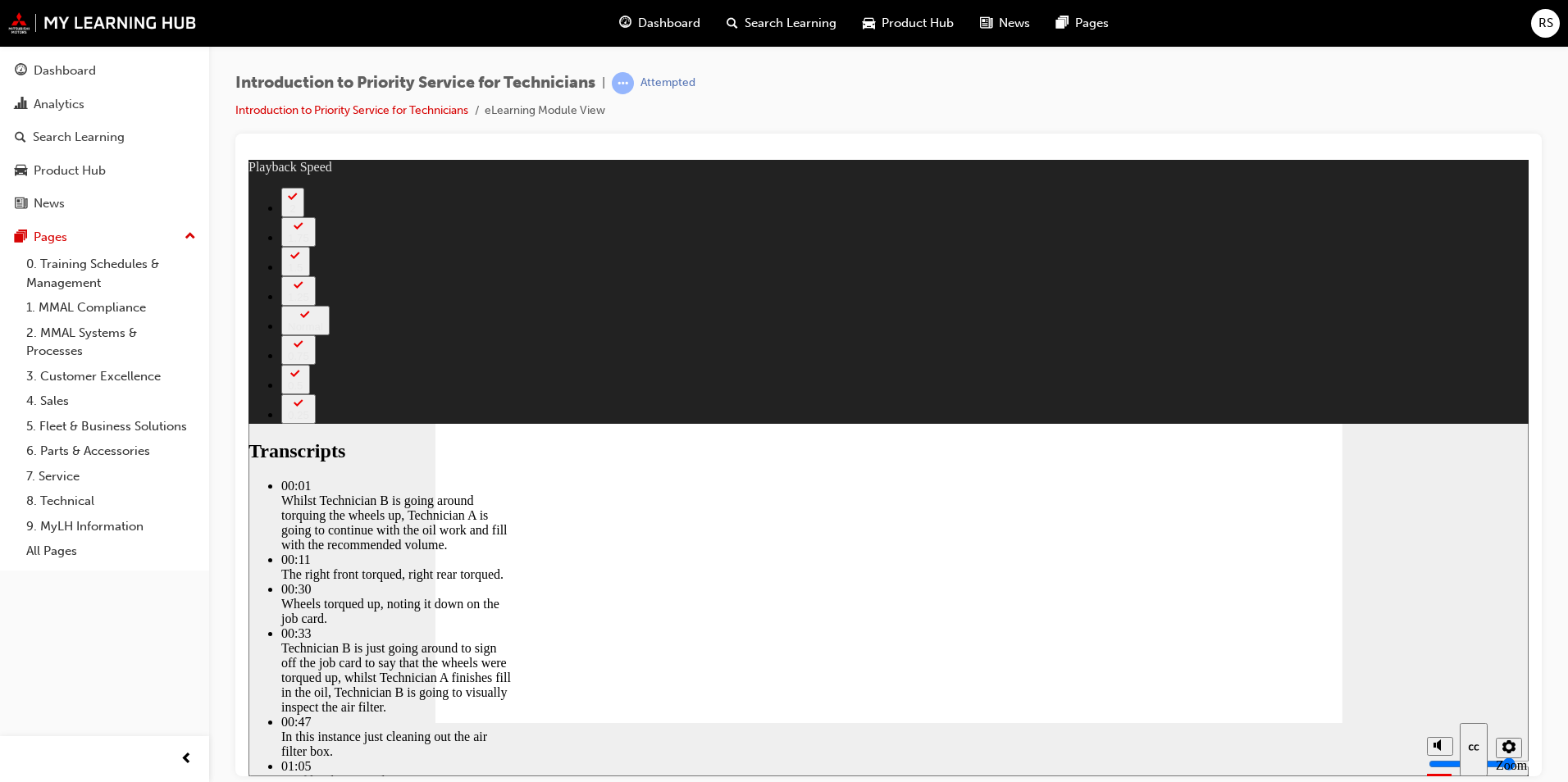
type input "406"
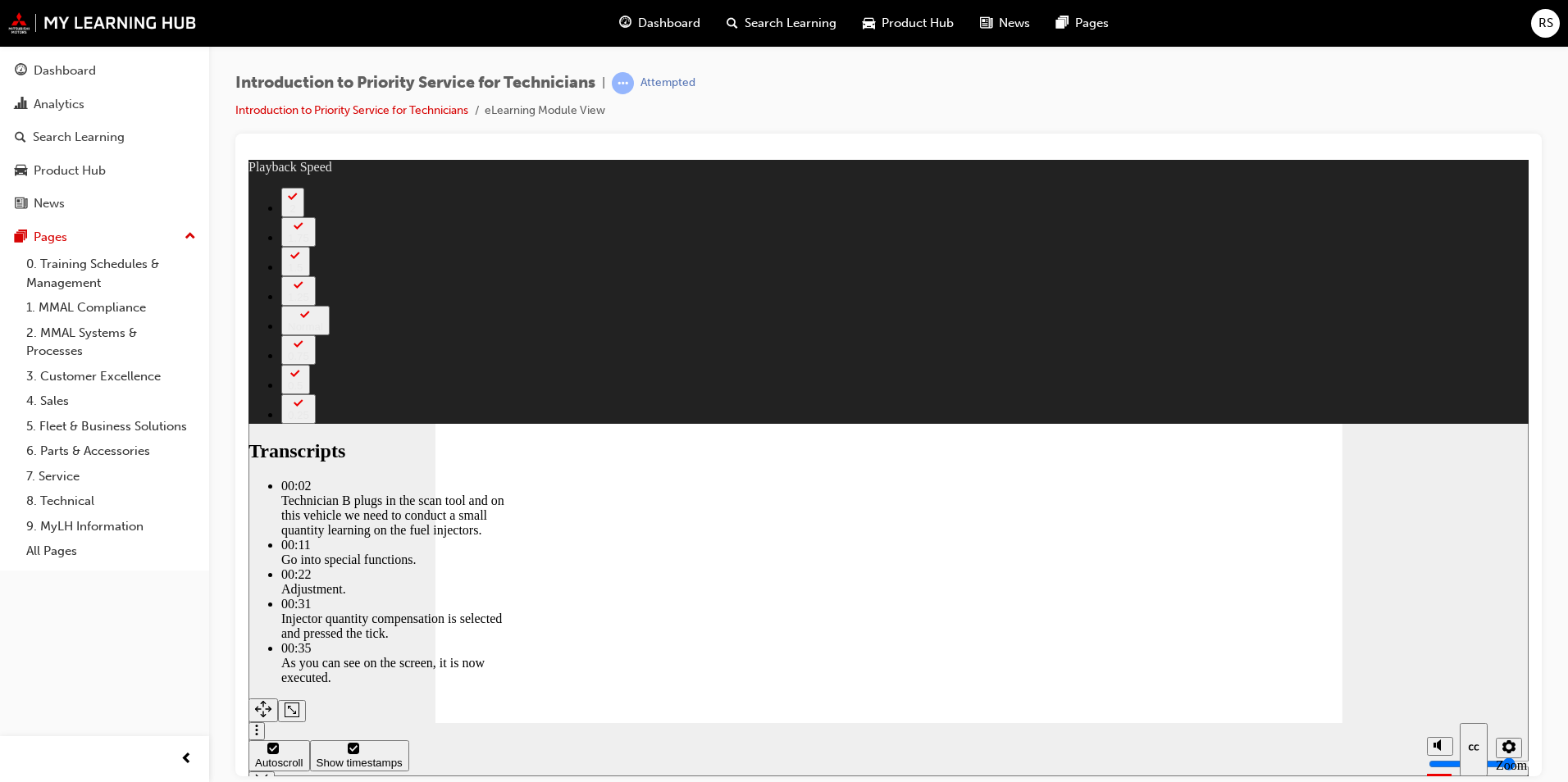
type input "44"
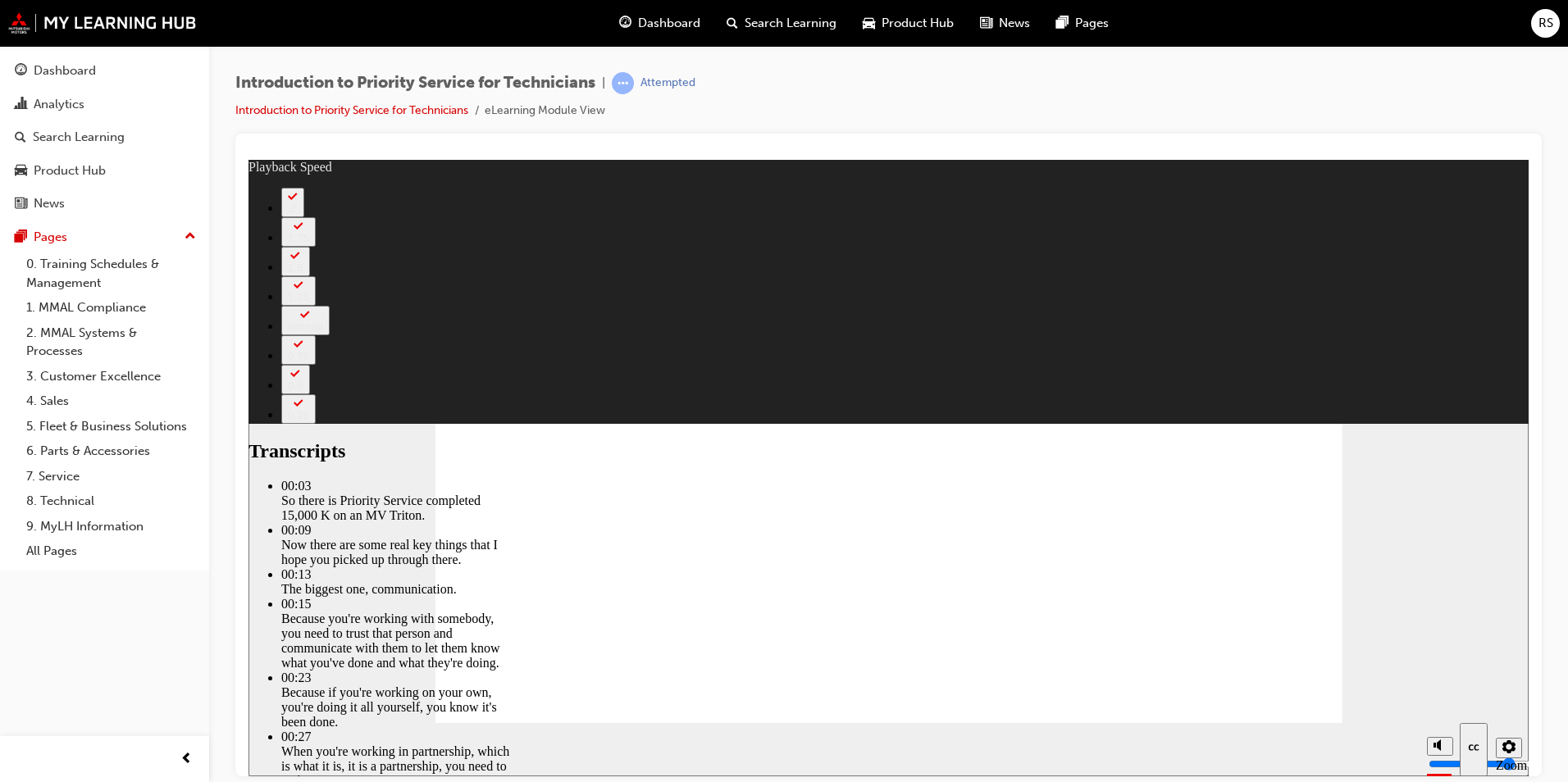
type input "125"
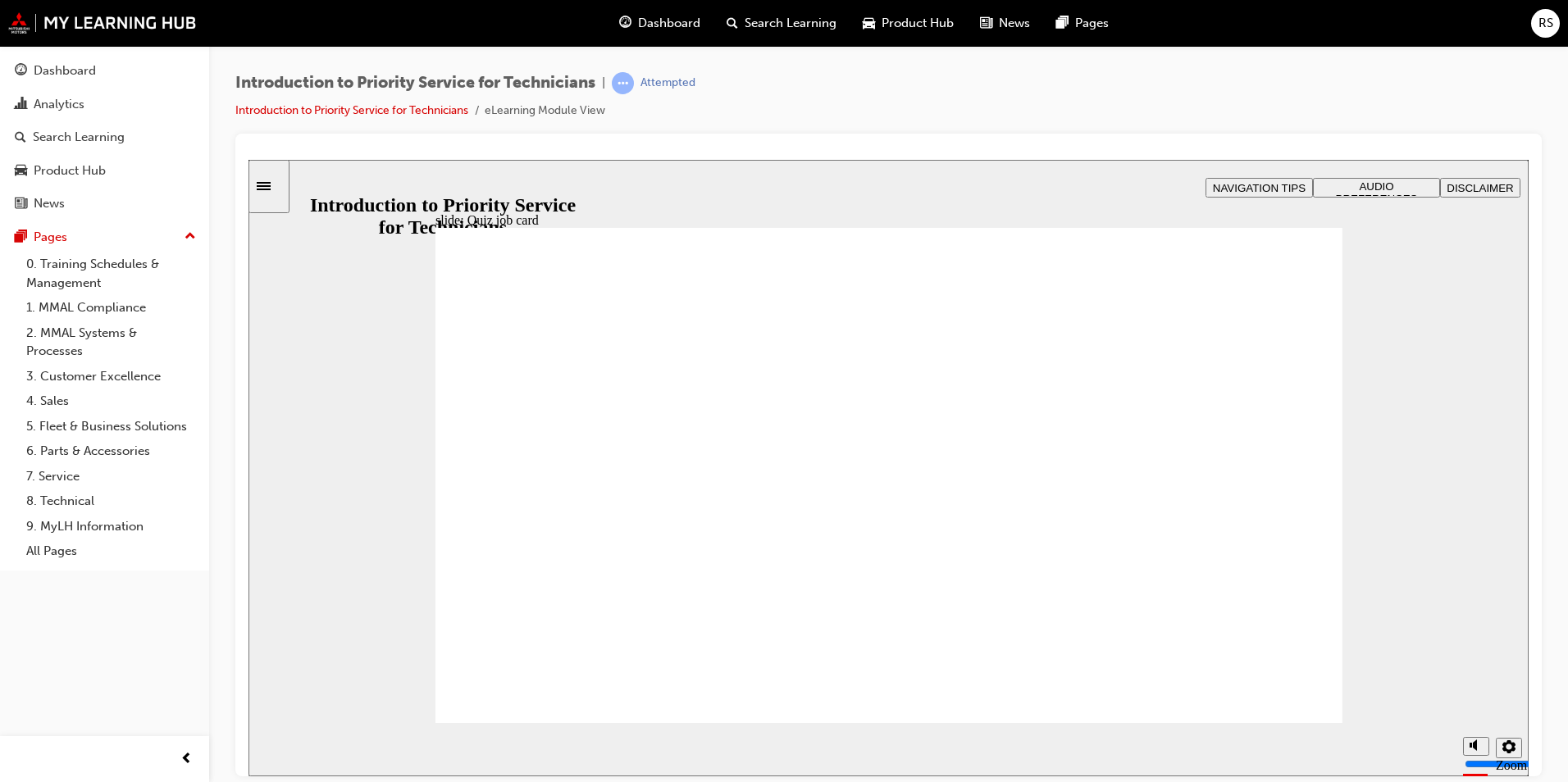
radio input "true"
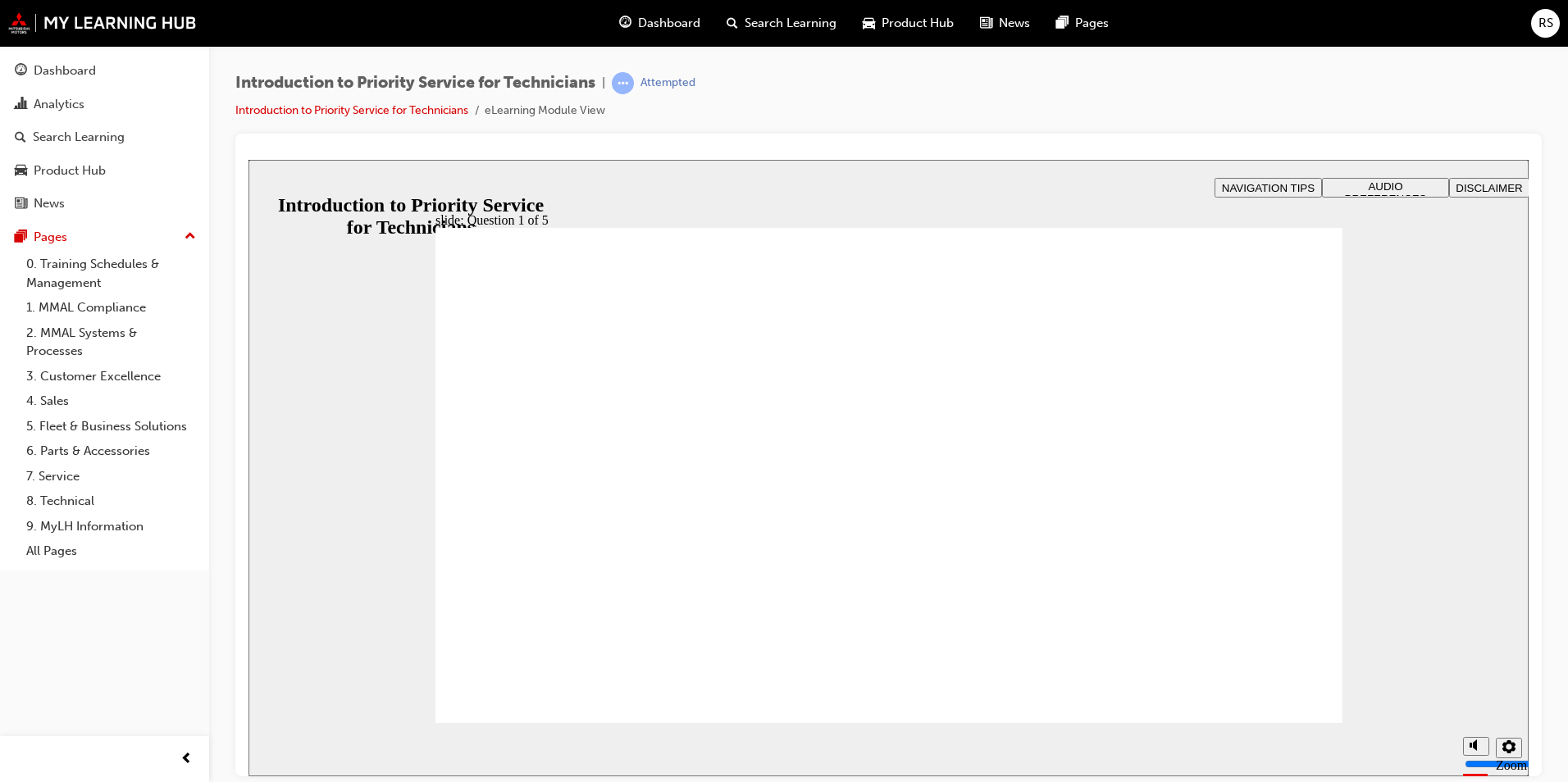
radio input "true"
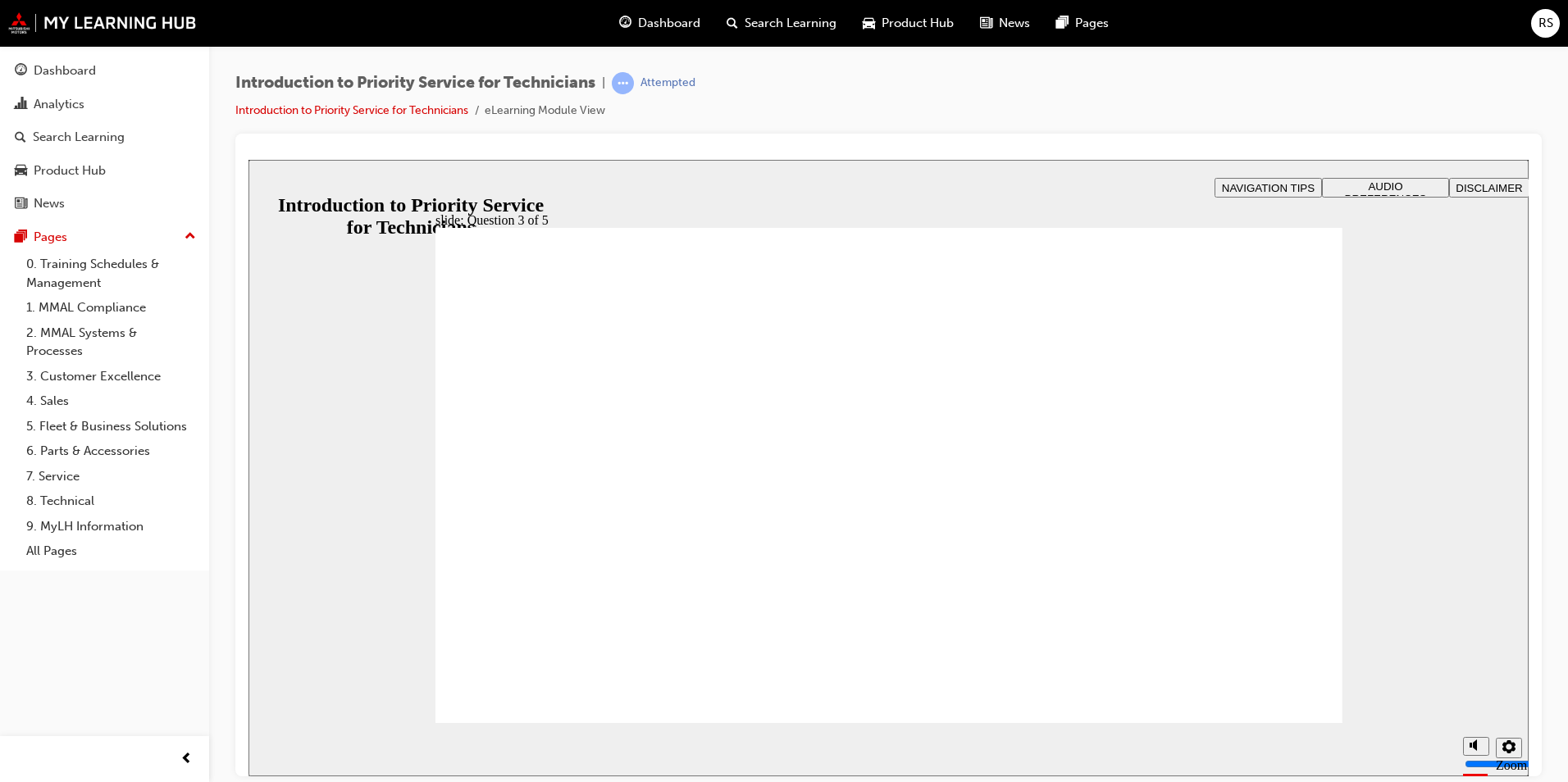
checkbox input "true"
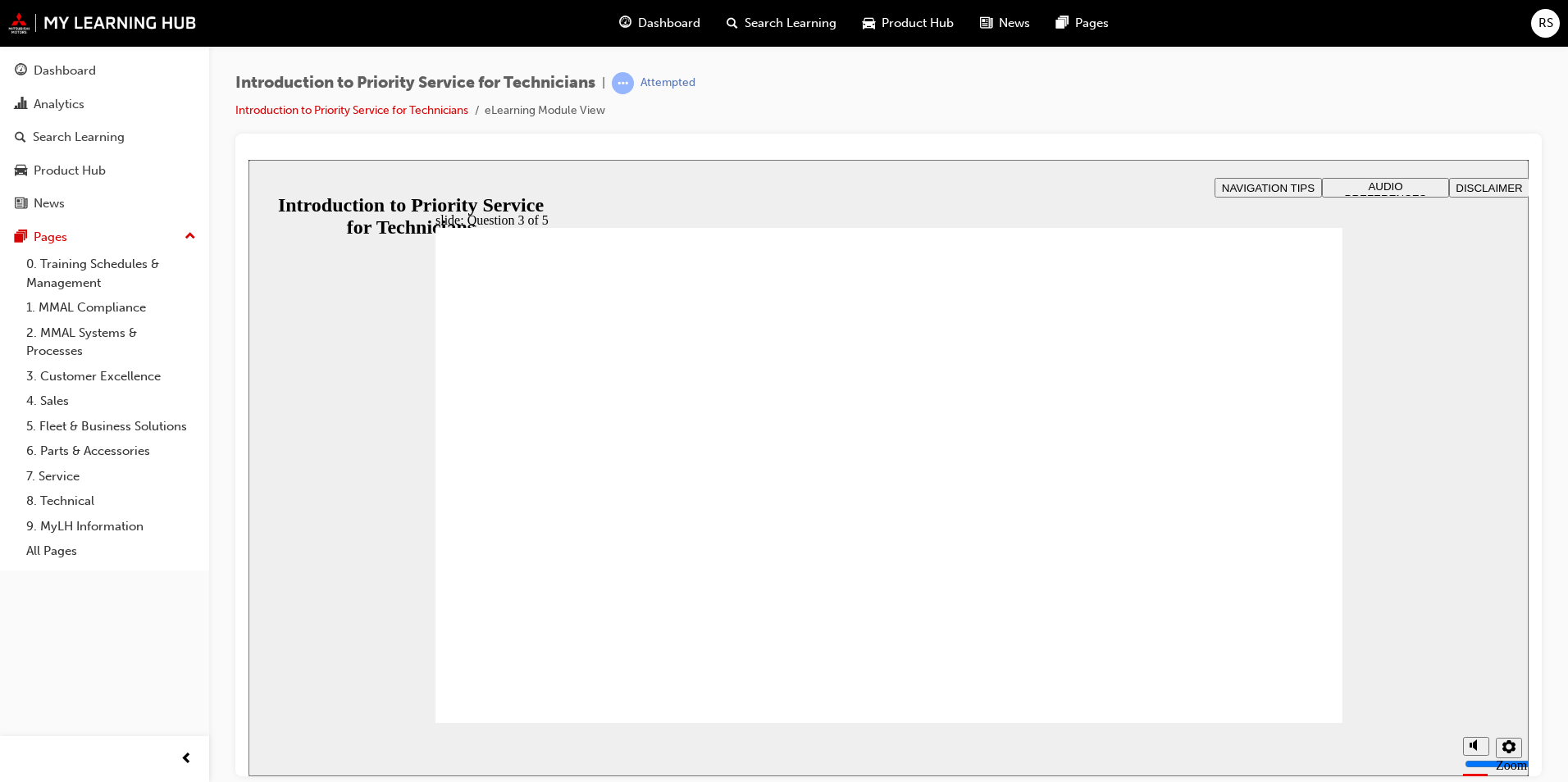
drag, startPoint x: 738, startPoint y: 562, endPoint x: 532, endPoint y: 482, distance: 221.0
drag, startPoint x: 893, startPoint y: 588, endPoint x: 720, endPoint y: 498, distance: 195.0
drag, startPoint x: 1110, startPoint y: 600, endPoint x: 908, endPoint y: 489, distance: 230.5
drag, startPoint x: 561, startPoint y: 561, endPoint x: 1037, endPoint y: 449, distance: 489.0
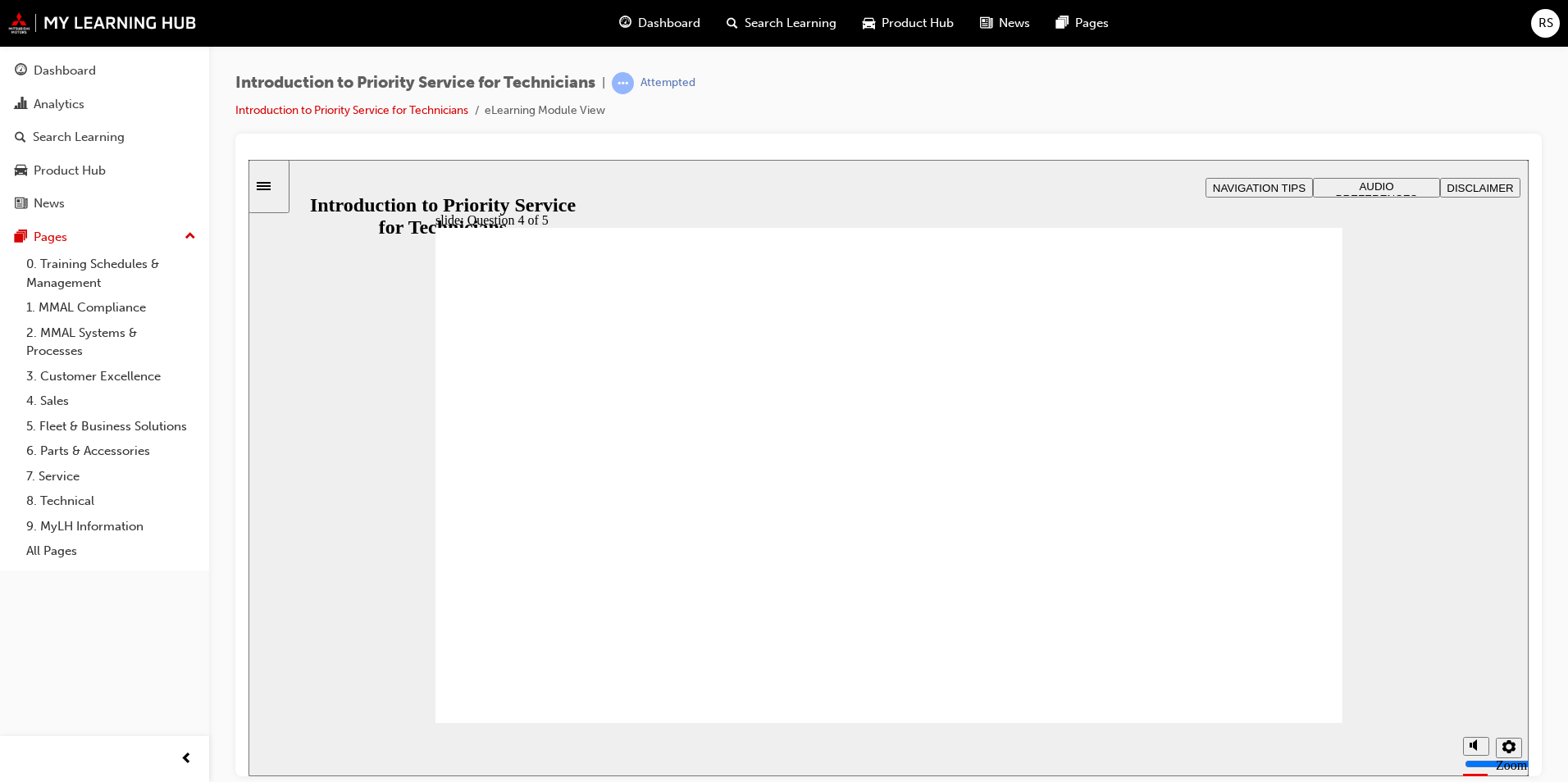
checkbox input "true"
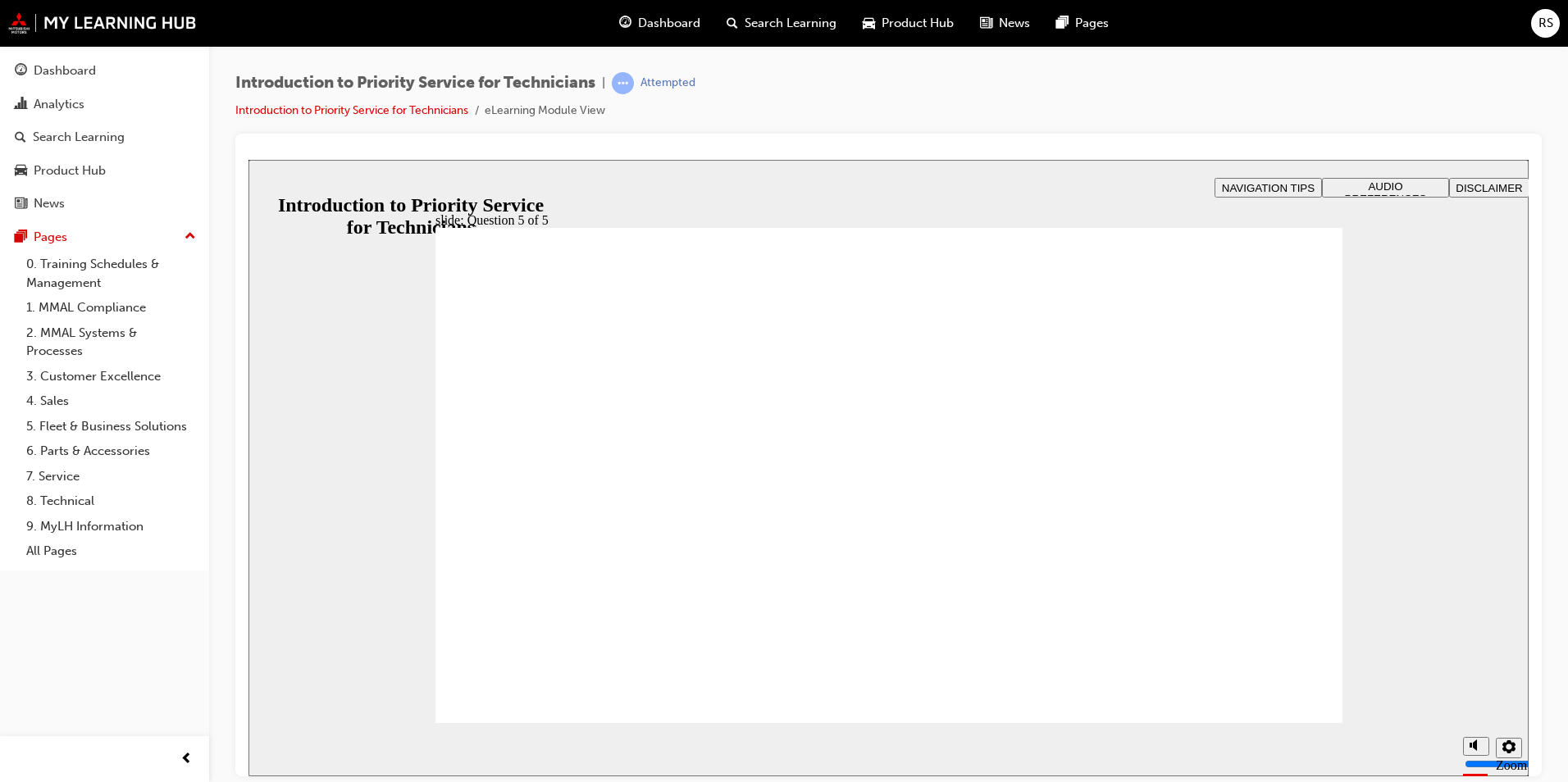
checkbox input "false"
checkbox input "true"
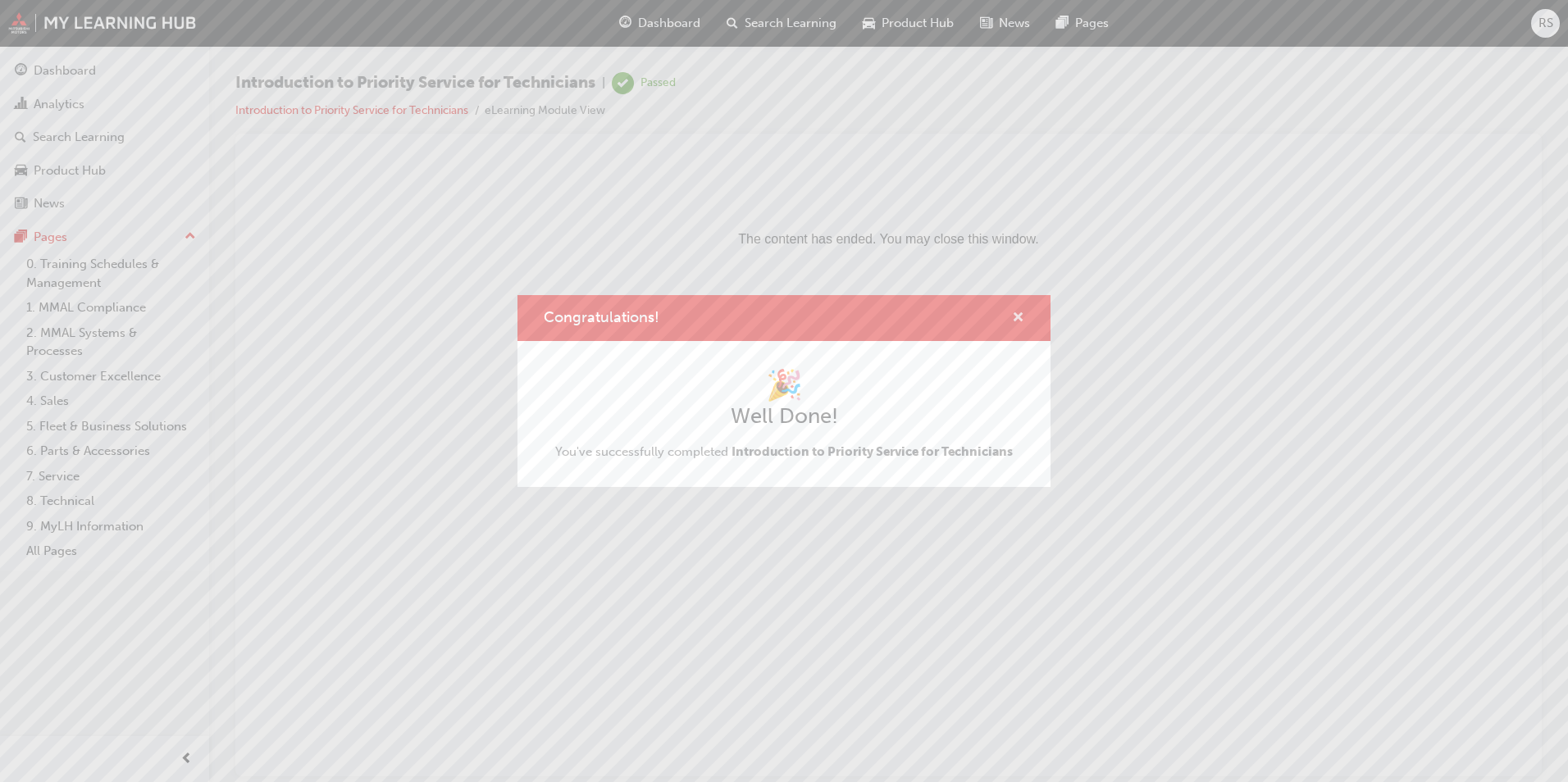
click at [1019, 312] on span "cross-icon" at bounding box center [1018, 319] width 12 height 15
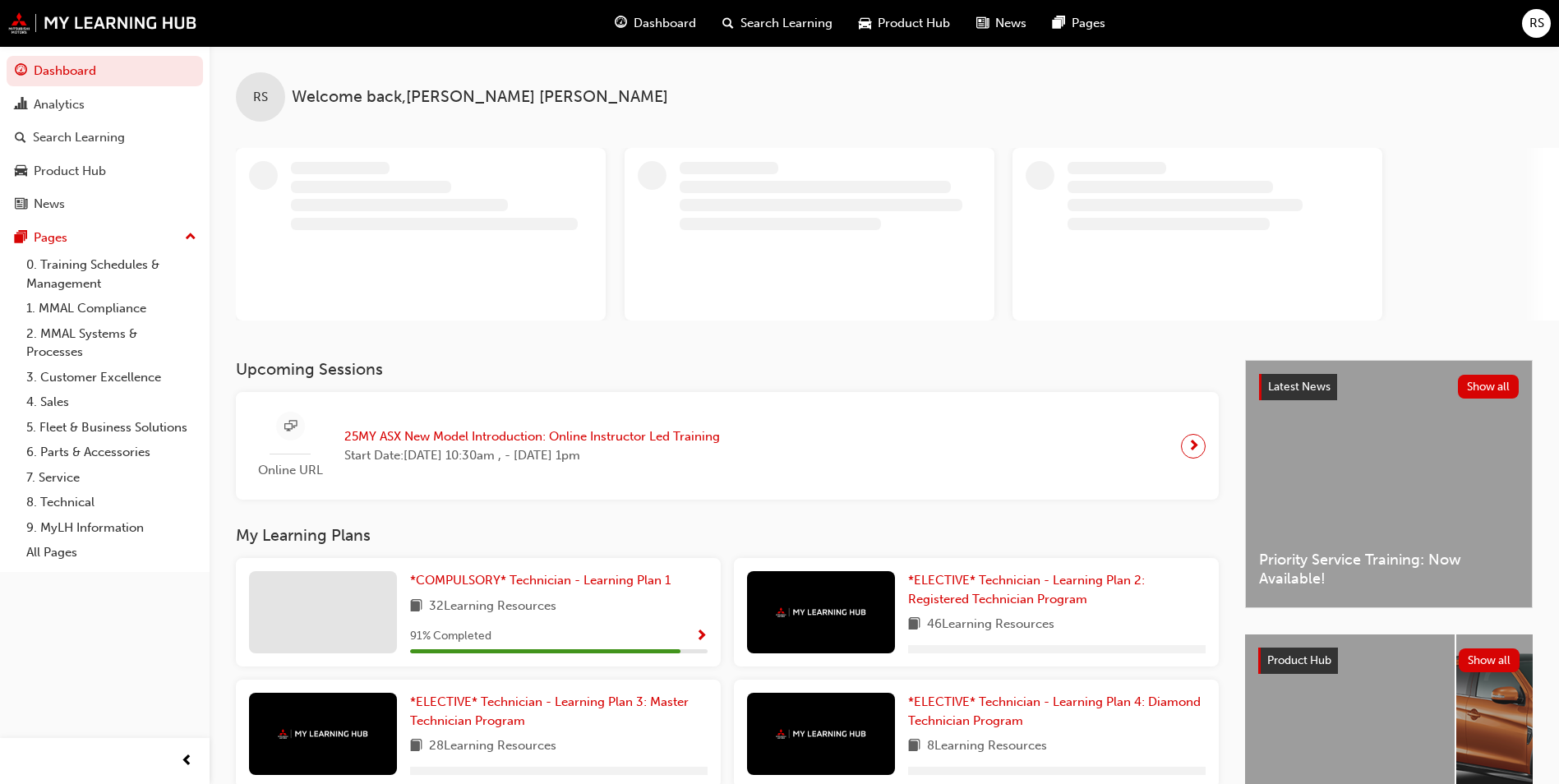
click at [1534, 25] on span "RS" at bounding box center [1537, 23] width 15 height 19
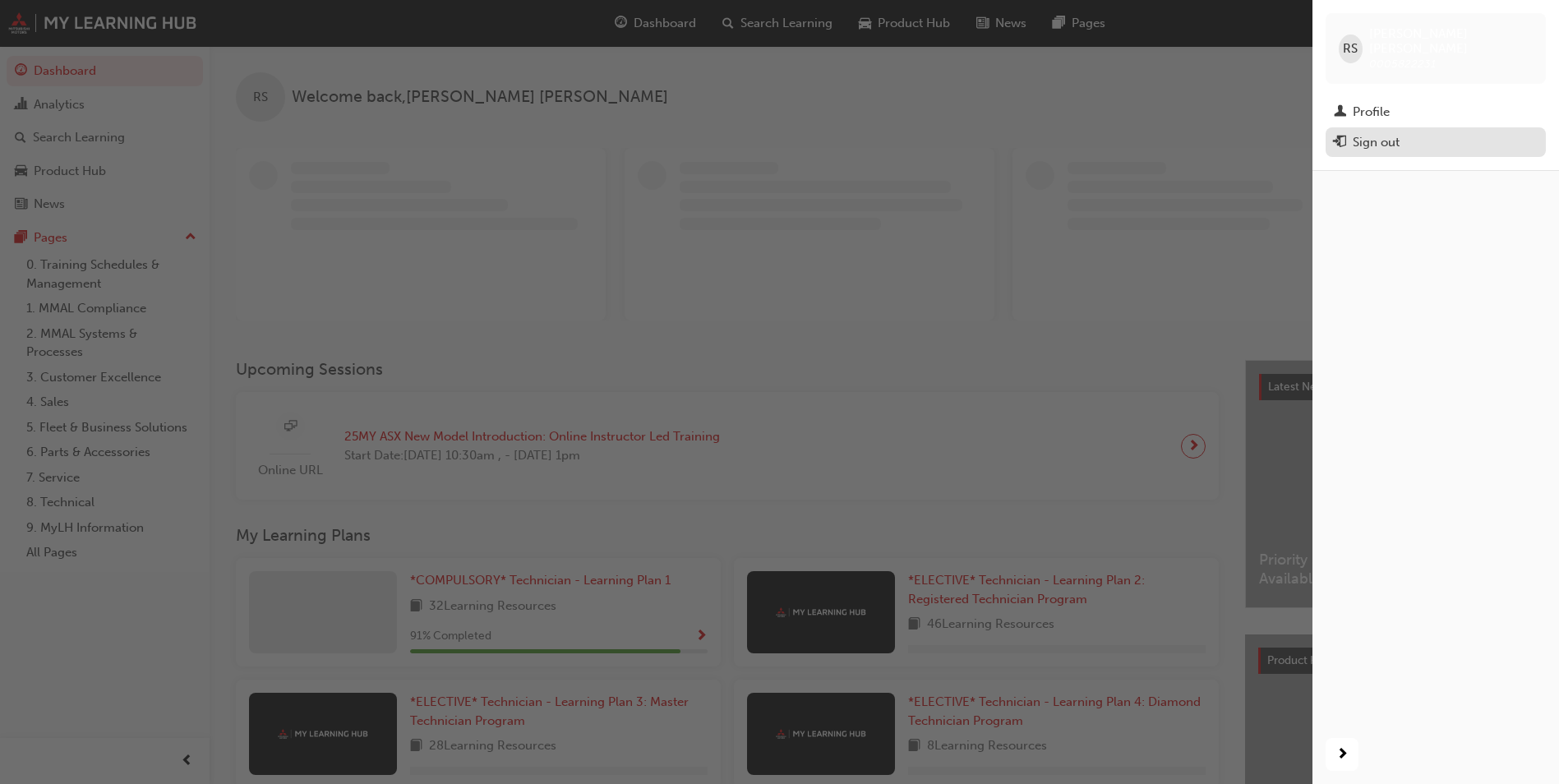
click at [1368, 133] on div "Sign out" at bounding box center [1376, 143] width 47 height 19
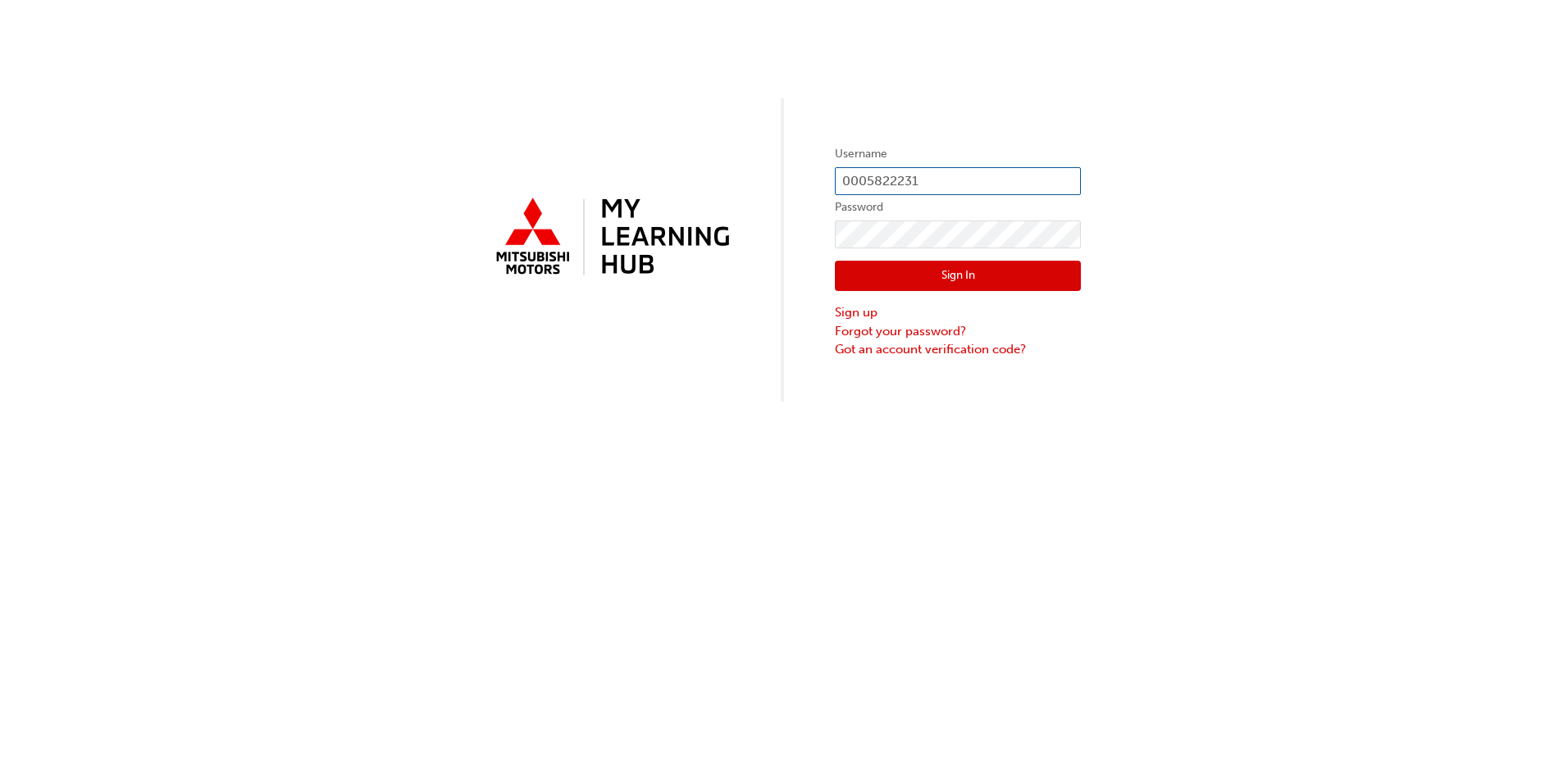
click at [1021, 175] on input "0005822231" at bounding box center [958, 181] width 246 height 28
type input "0005783481"
click button "Sign In" at bounding box center [958, 276] width 246 height 31
